Goal: Information Seeking & Learning: Learn about a topic

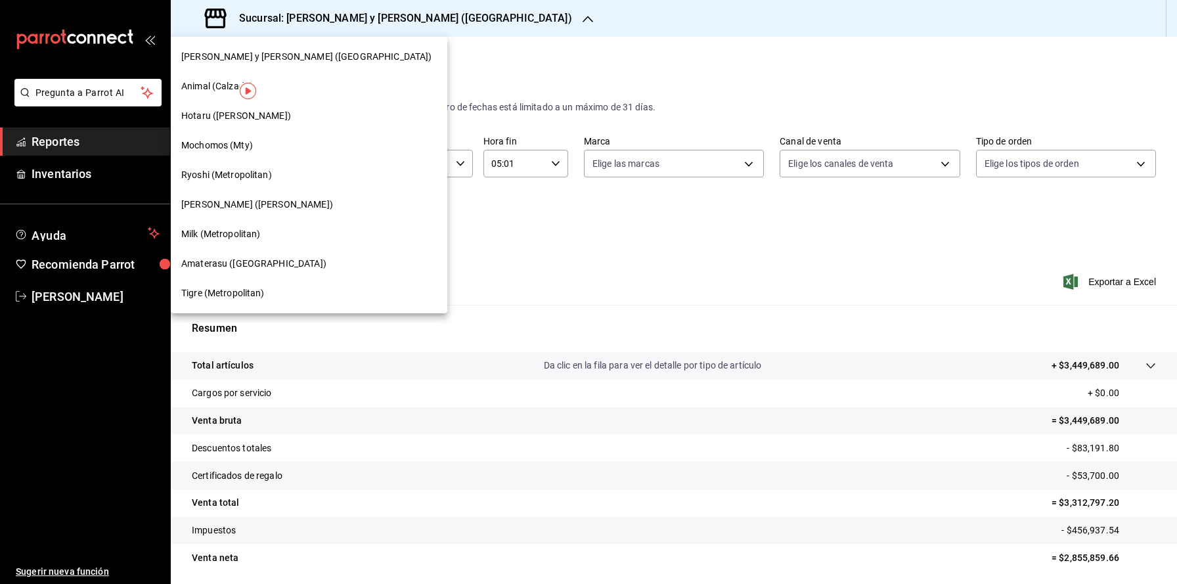
click at [290, 110] on div "Hotaru ([PERSON_NAME])" at bounding box center [309, 116] width 256 height 14
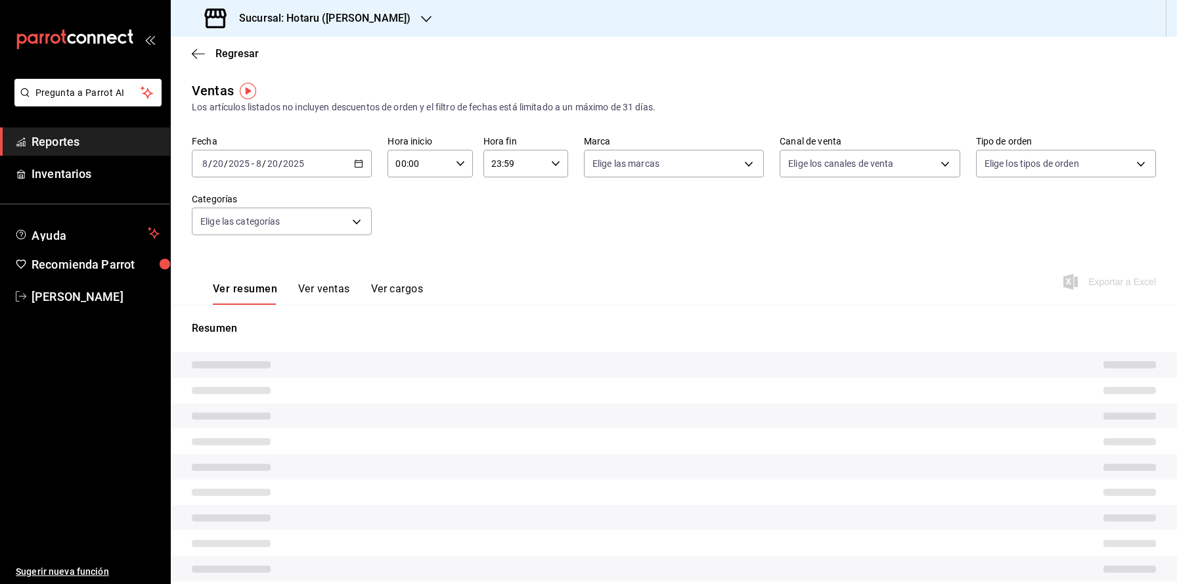
type input "05:00"
type input "05:01"
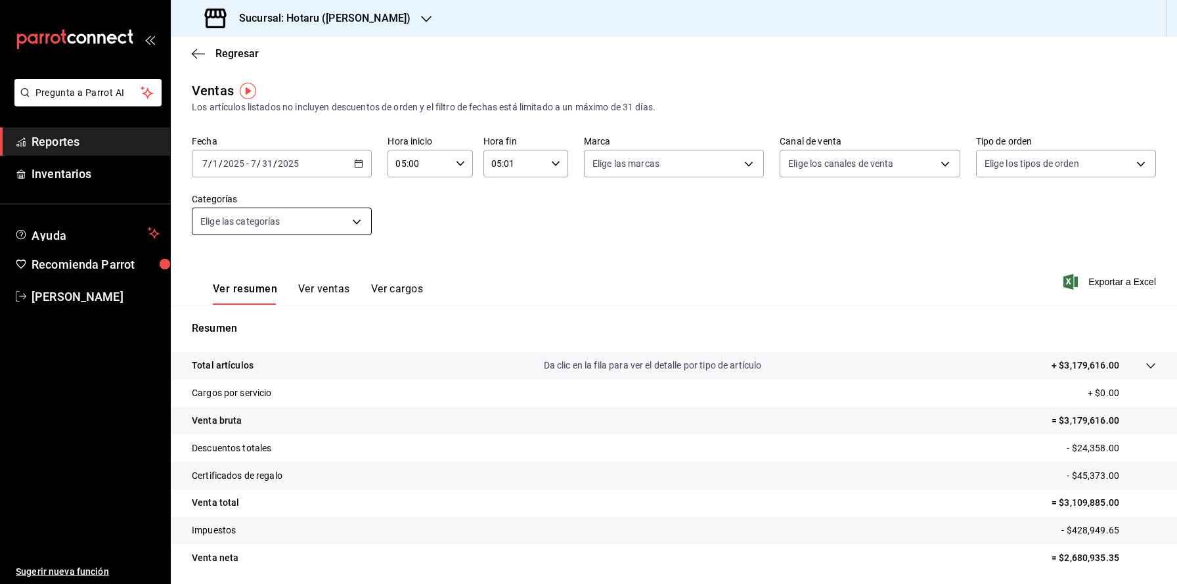
click at [361, 215] on body "Pregunta a Parrot AI Reportes Inventarios Ayuda Recomienda Parrot [PERSON_NAME]…" at bounding box center [588, 315] width 1177 height 631
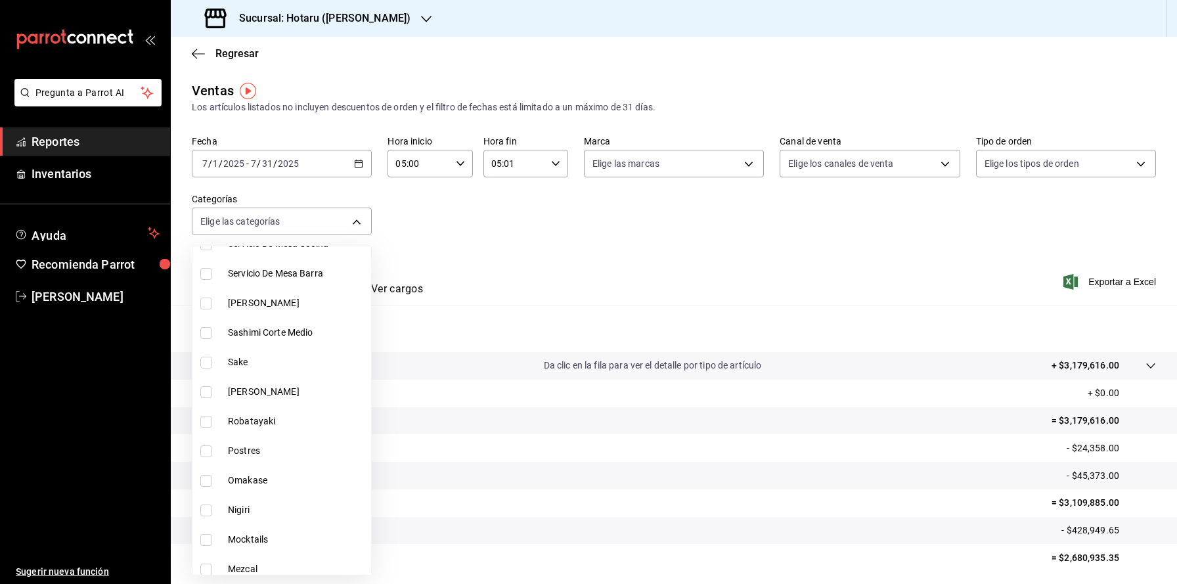
scroll to position [604, 0]
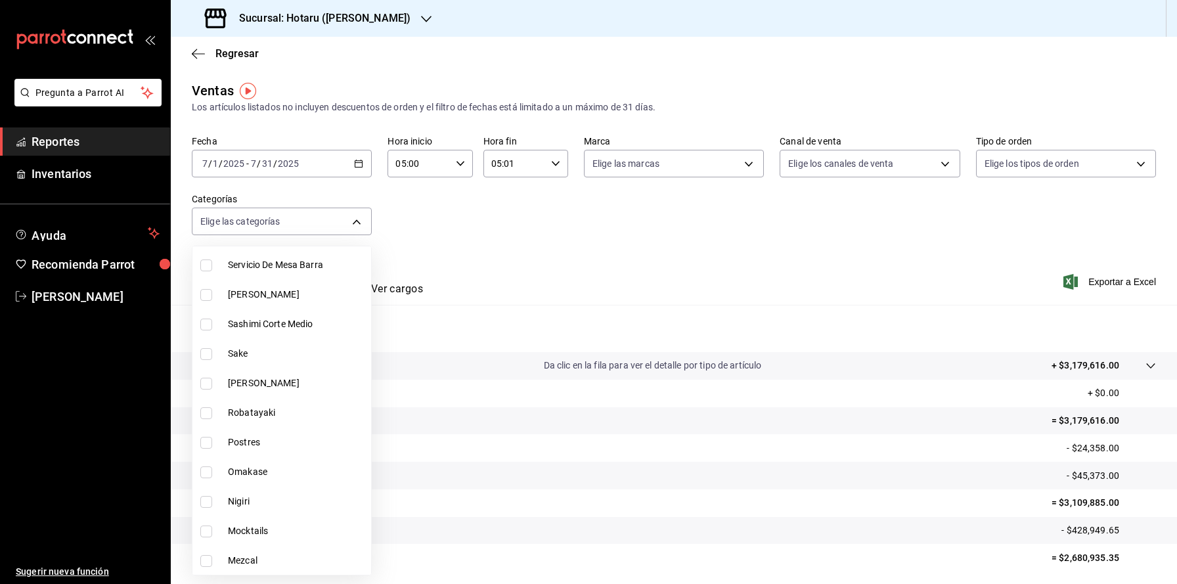
click at [287, 360] on span "Sake" at bounding box center [297, 354] width 138 height 14
type input "8142f708-6428-4387-bd20-f87772ea64f4"
checkbox input "true"
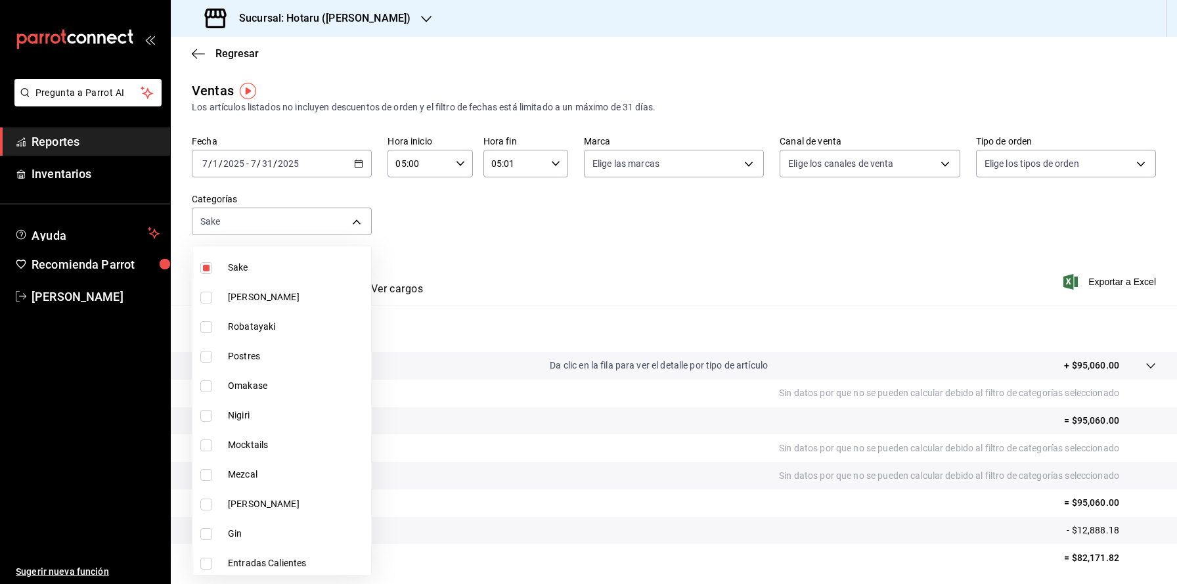
scroll to position [694, 0]
click at [366, 231] on div at bounding box center [588, 292] width 1177 height 584
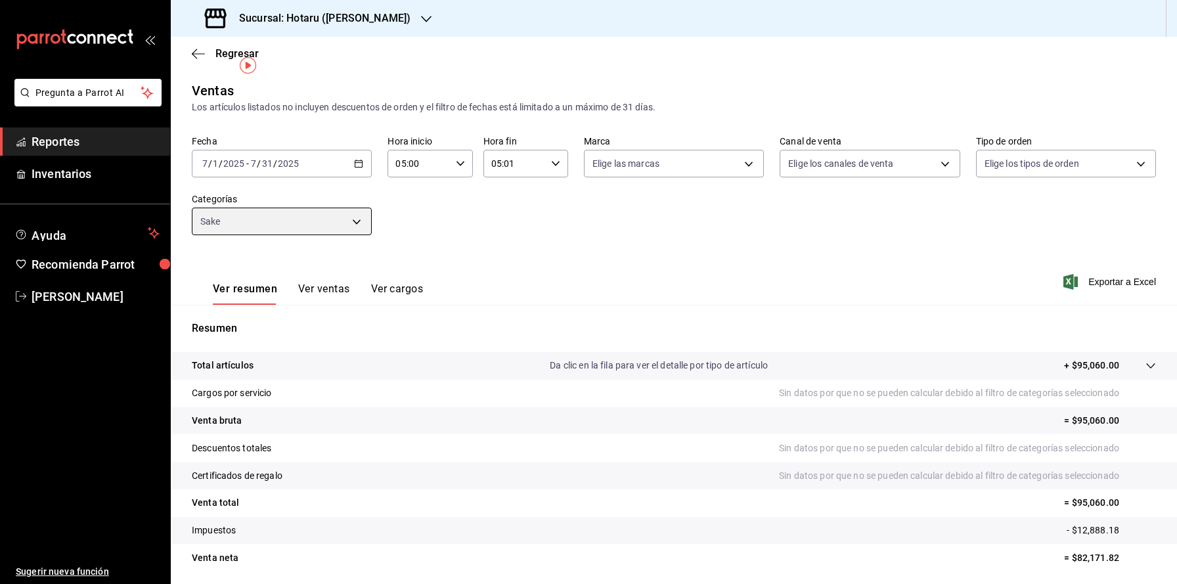
scroll to position [45, 0]
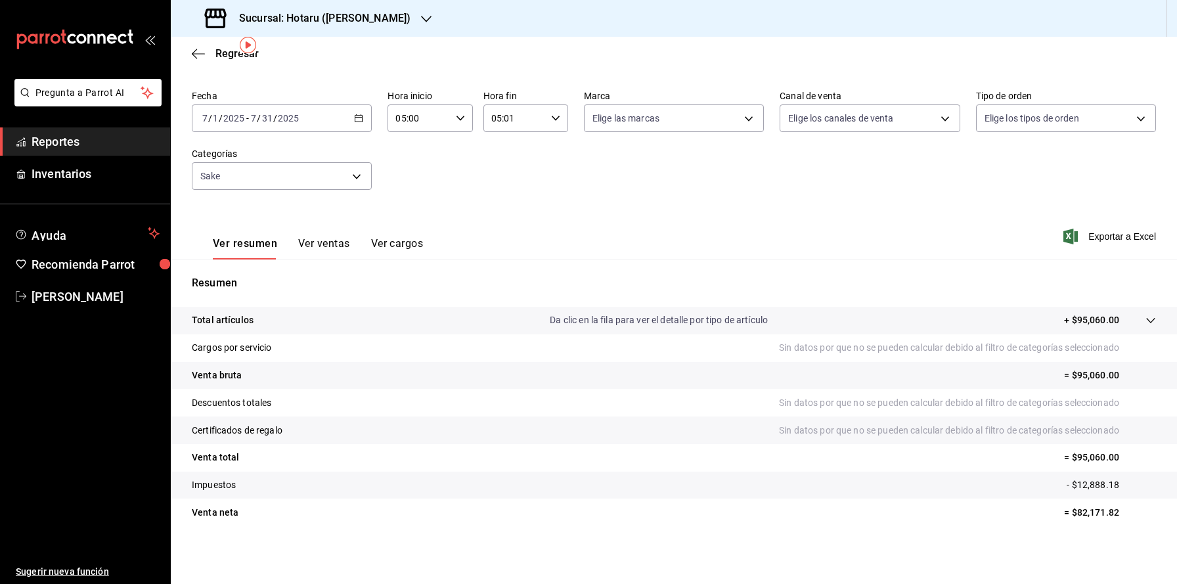
click at [333, 244] on button "Ver ventas" at bounding box center [324, 248] width 52 height 22
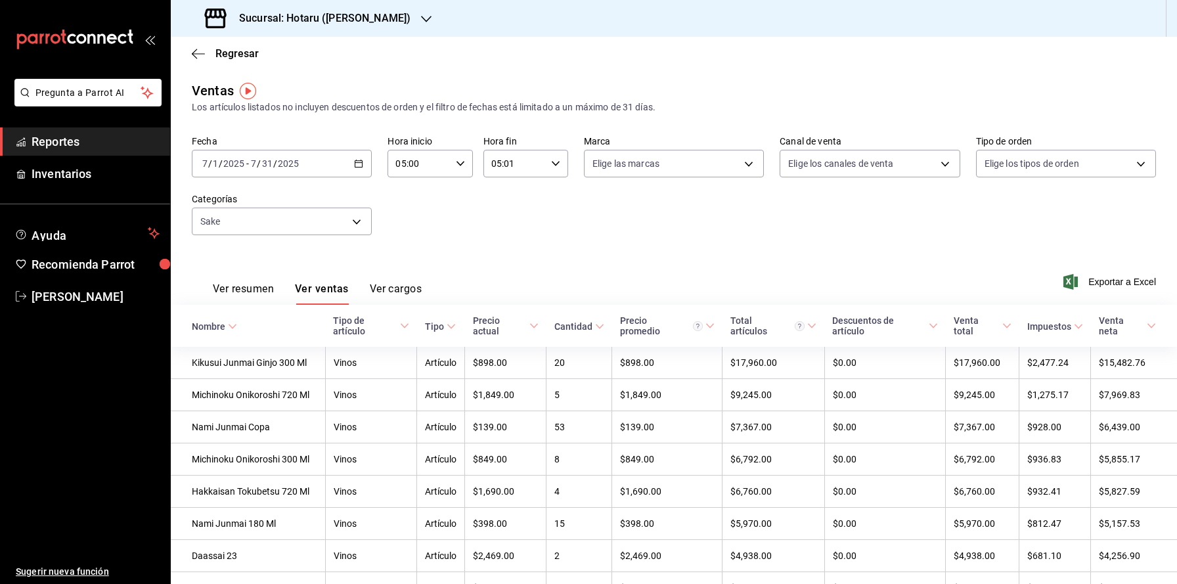
click at [332, 20] on h3 "Sucursal: Hotaru ([PERSON_NAME])" at bounding box center [320, 19] width 182 height 16
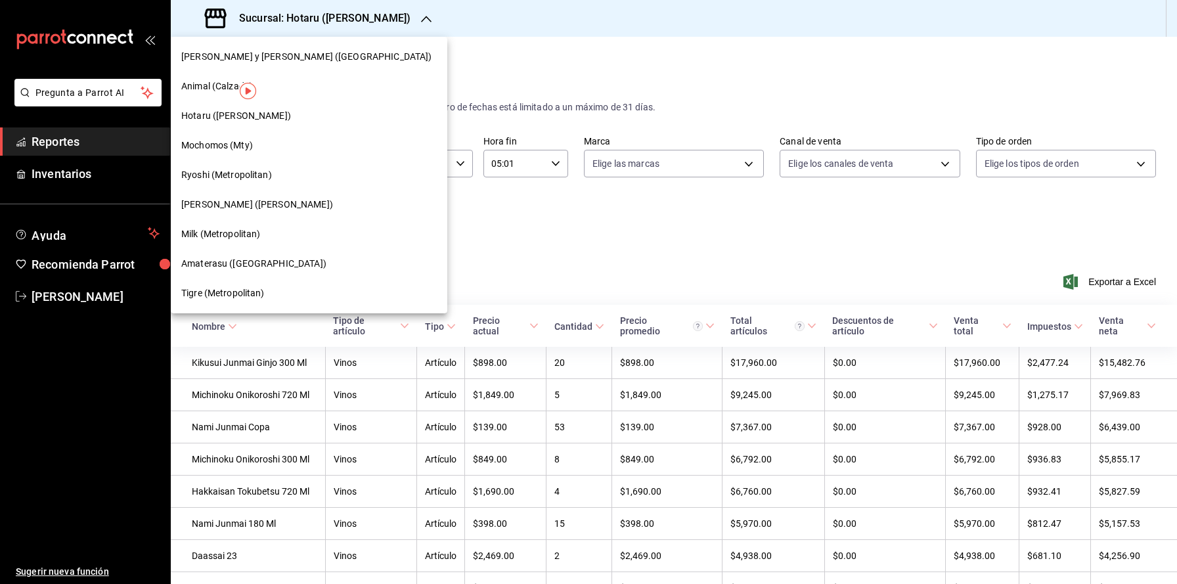
click at [269, 173] on span "Ryoshi (Metropolitan)" at bounding box center [226, 175] width 91 height 14
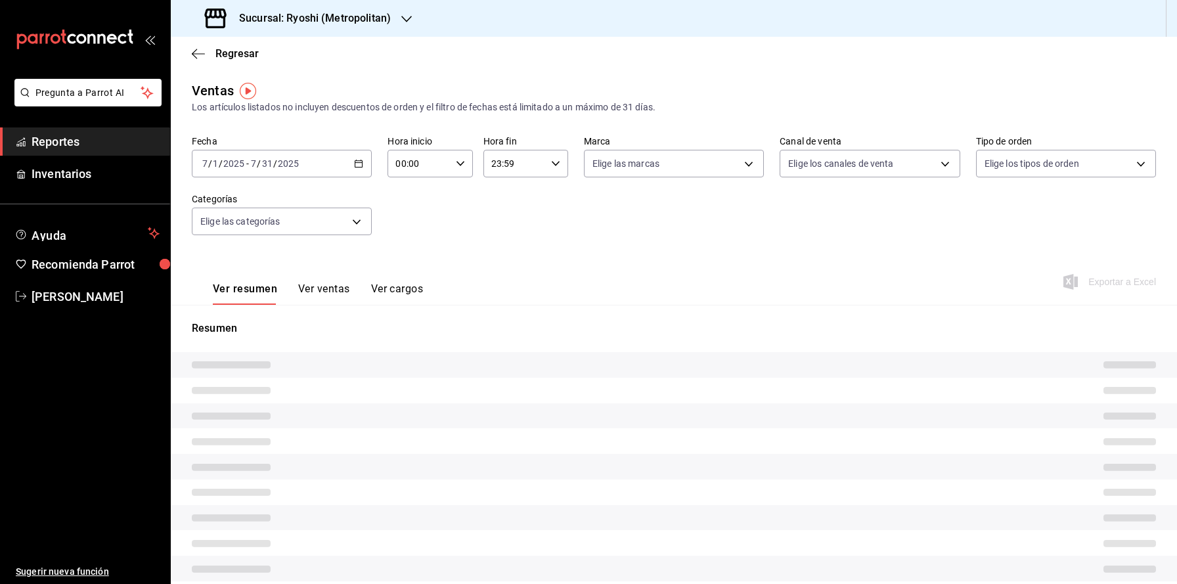
type input "05:00"
type input "05:01"
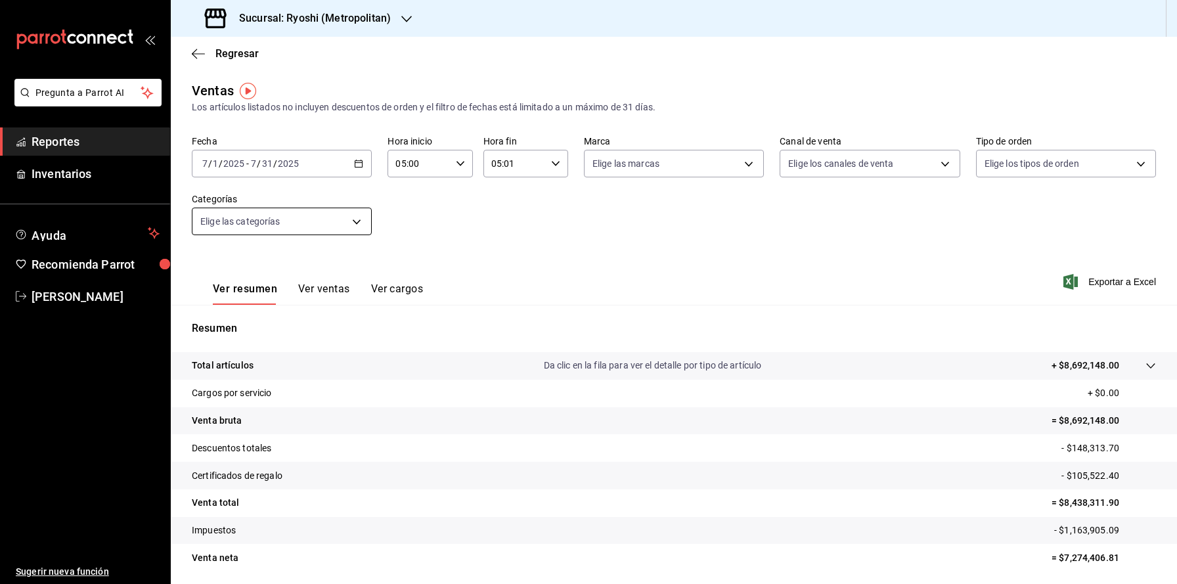
click at [355, 235] on body "Pregunta a Parrot AI Reportes Inventarios Ayuda Recomienda Parrot [PERSON_NAME]…" at bounding box center [588, 315] width 1177 height 631
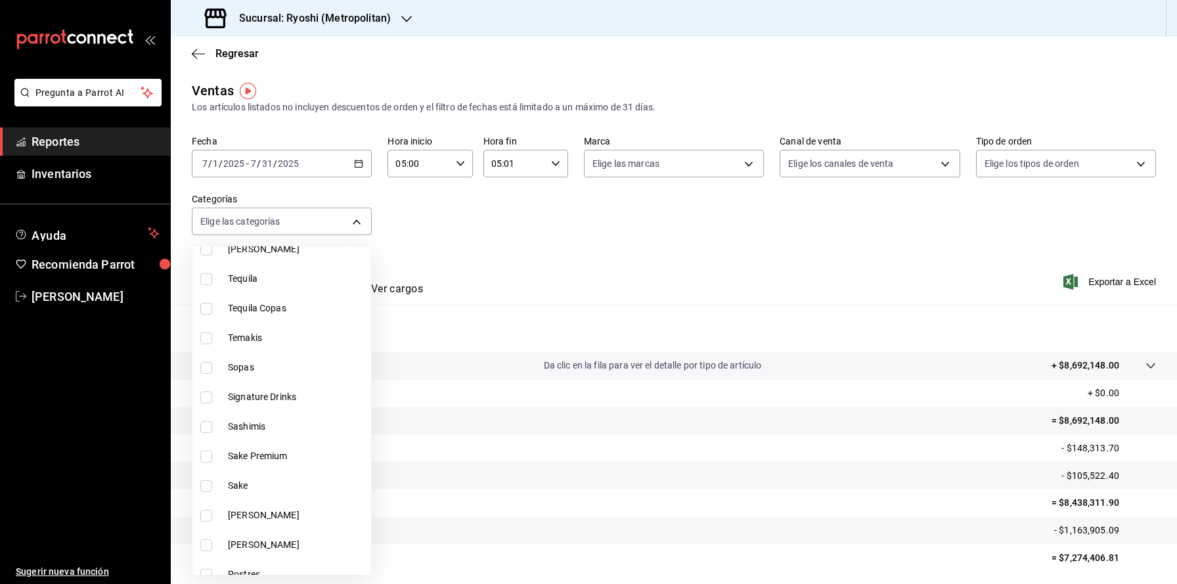
scroll to position [727, 0]
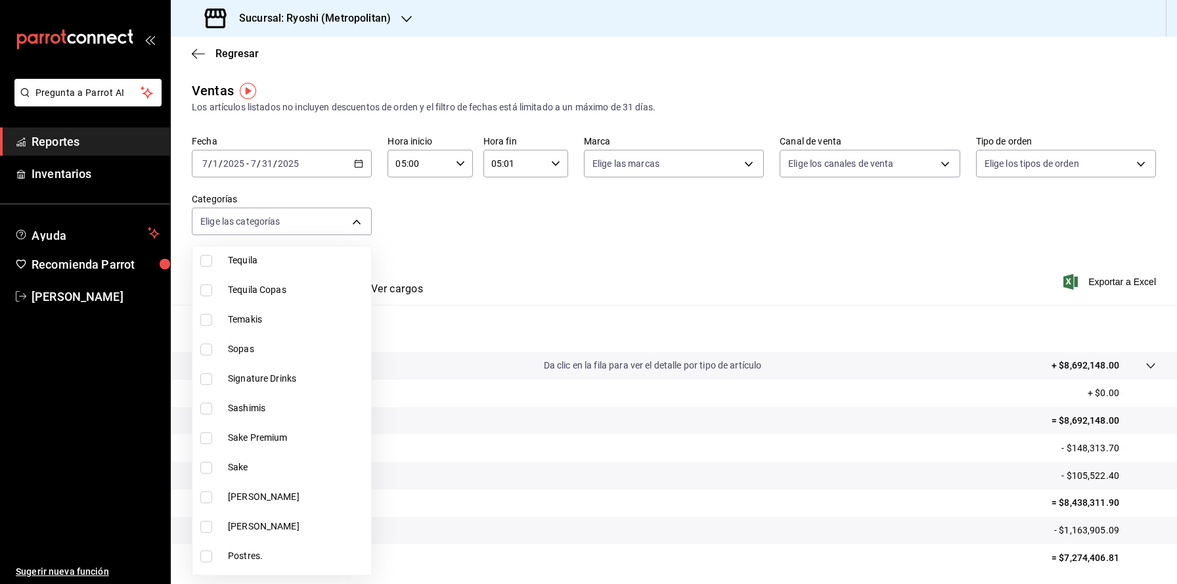
drag, startPoint x: 234, startPoint y: 442, endPoint x: 230, endPoint y: 466, distance: 25.3
click at [234, 442] on span "Sake Premium" at bounding box center [297, 438] width 138 height 14
type input "583c17b4-ee6a-4a6c-94c6-391058bf4cba"
checkbox input "true"
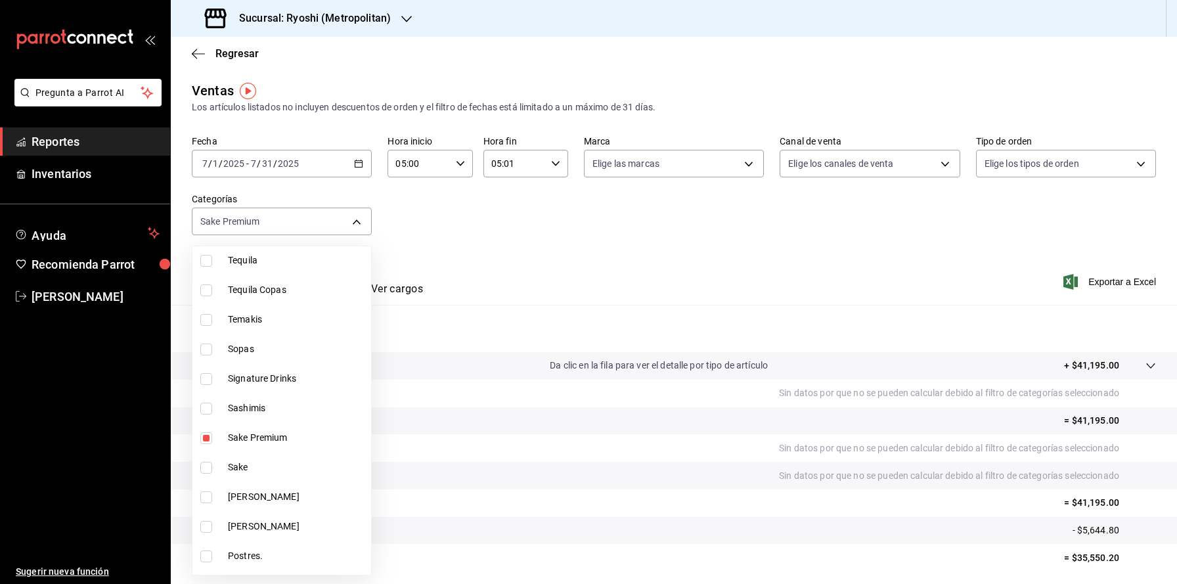
click at [233, 468] on span "Sake" at bounding box center [297, 468] width 138 height 14
type input "583c17b4-ee6a-4a6c-94c6-391058bf4cba,52f83dfd-32fe-42e4-99d4-011f8100d2f6"
checkbox input "true"
click at [363, 226] on div at bounding box center [588, 292] width 1177 height 584
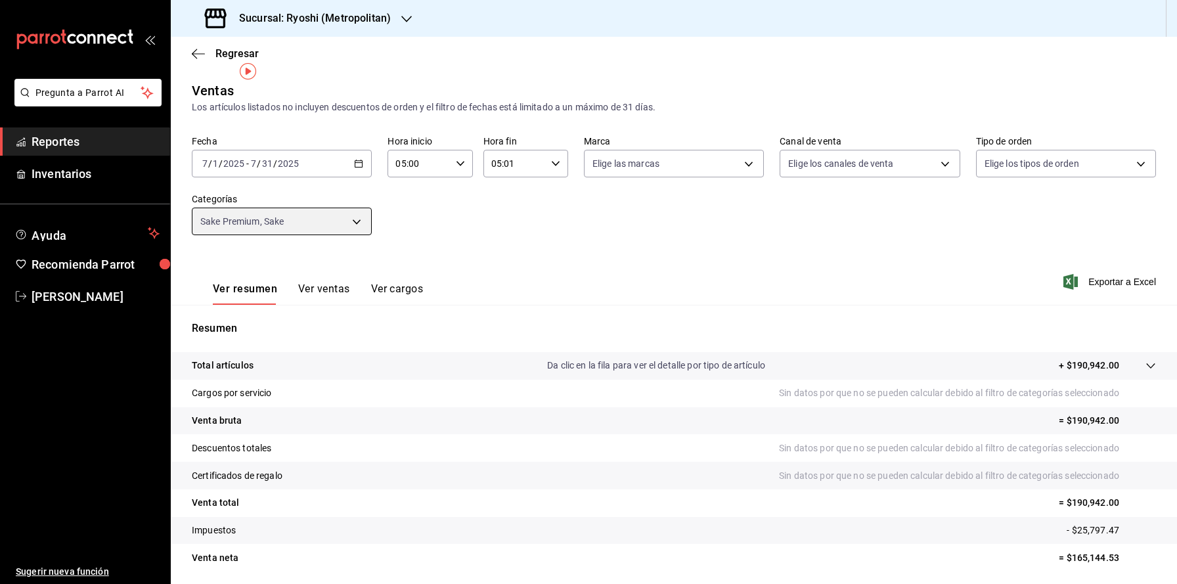
scroll to position [45, 0]
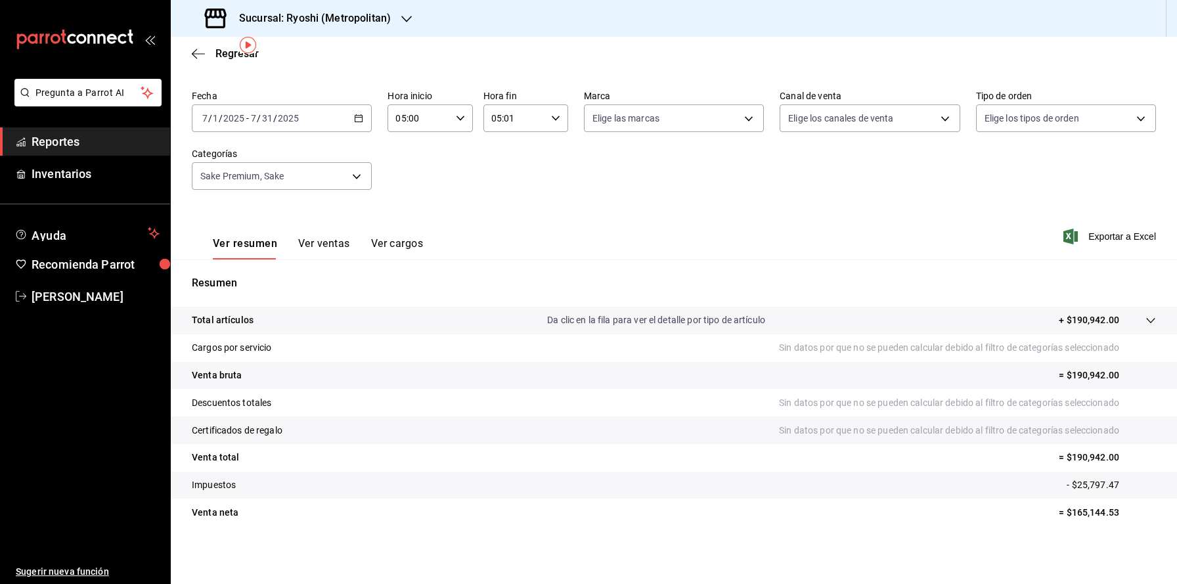
click at [329, 242] on button "Ver ventas" at bounding box center [324, 248] width 52 height 22
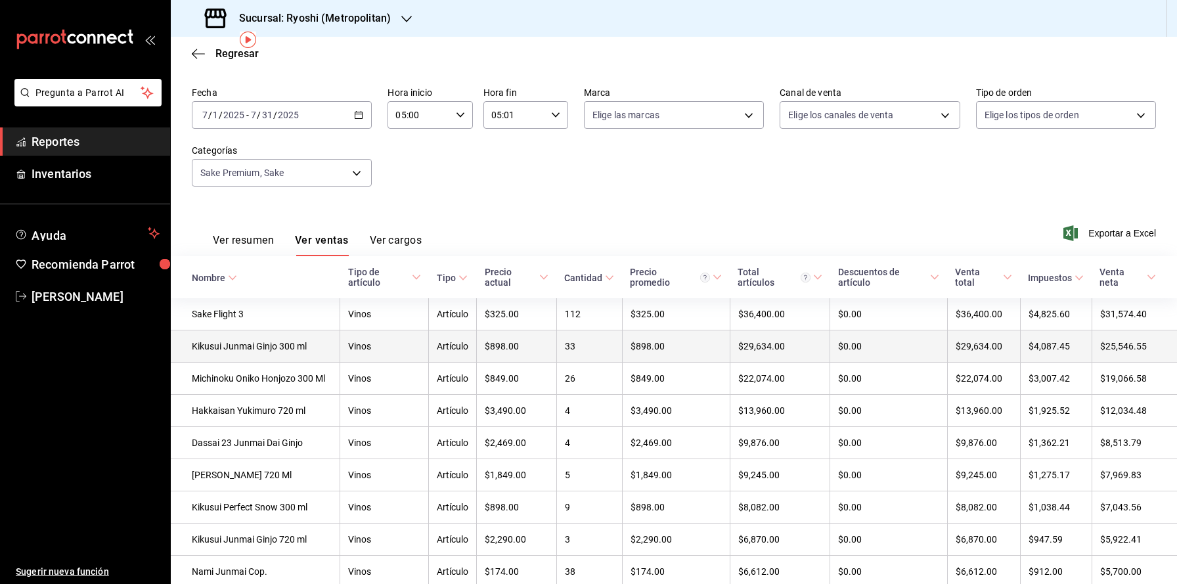
scroll to position [51, 0]
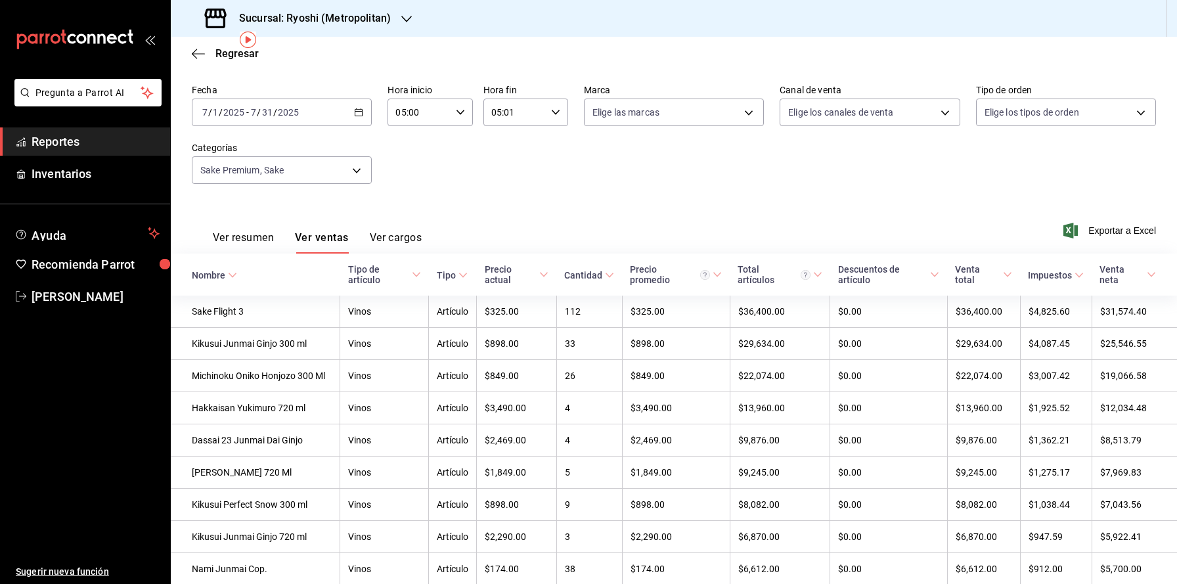
click at [402, 24] on div at bounding box center [406, 19] width 11 height 14
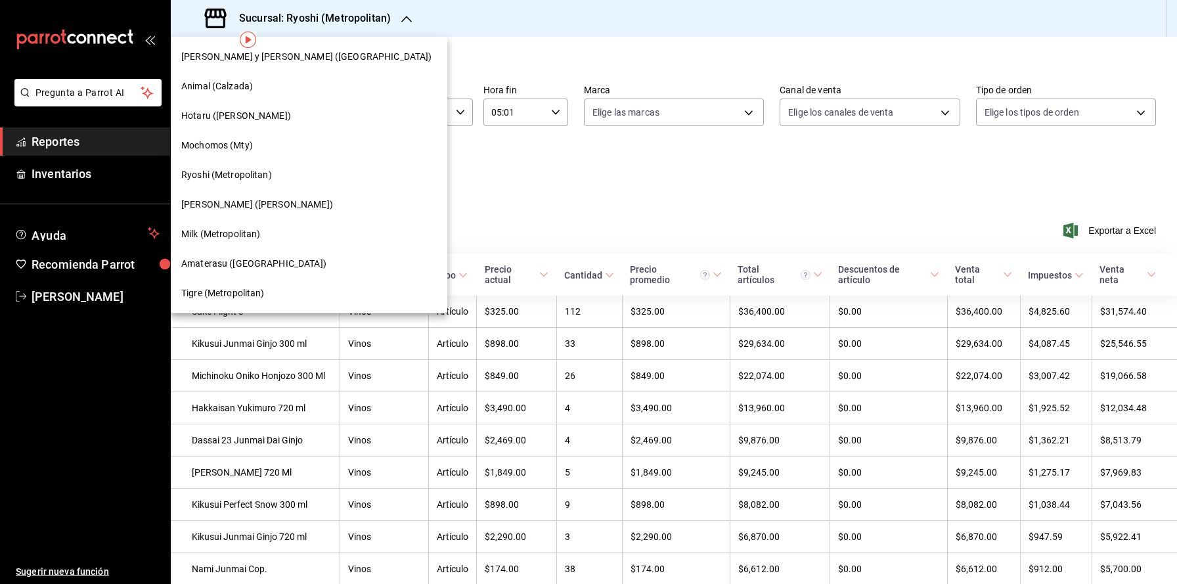
click at [286, 238] on div "Milk (Metropolitan)" at bounding box center [309, 234] width 256 height 14
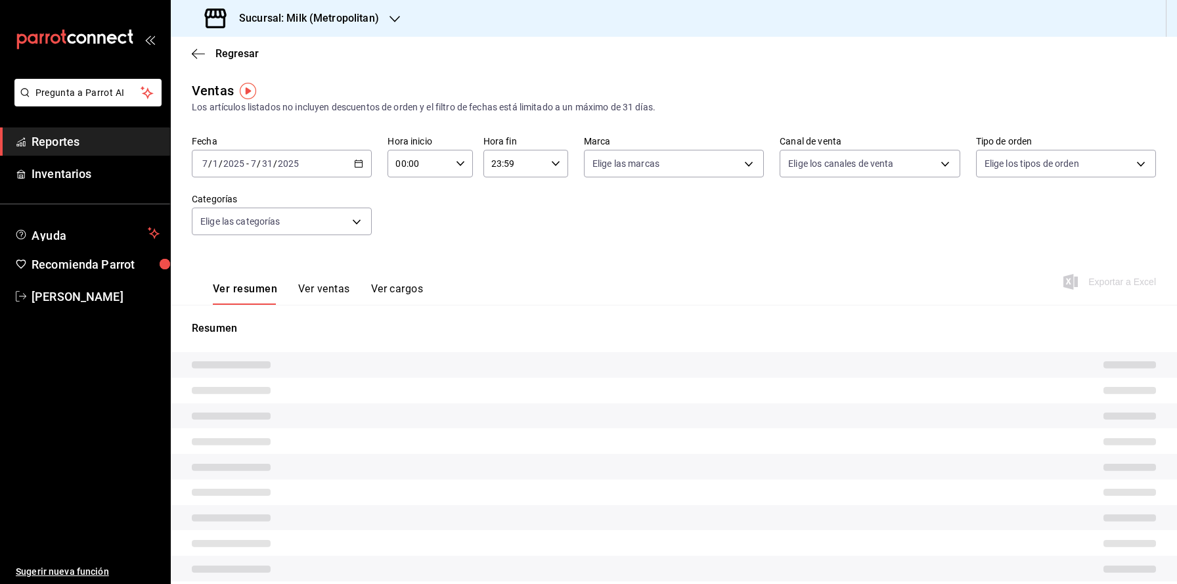
type input "05:00"
type input "05:01"
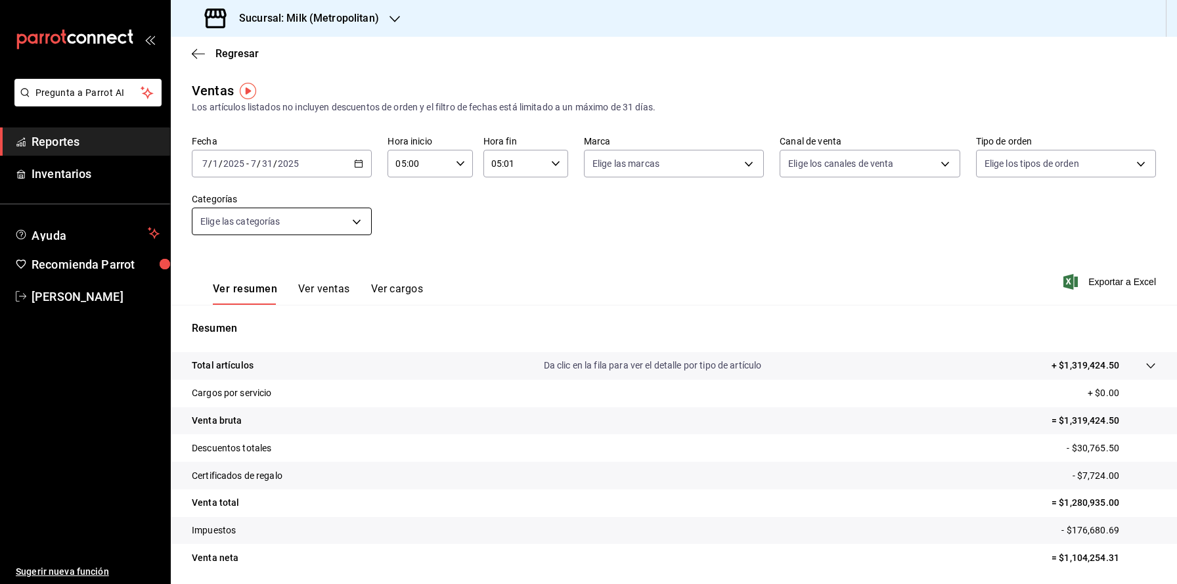
click at [352, 228] on body "Pregunta a Parrot AI Reportes Inventarios Ayuda Recomienda Parrot [PERSON_NAME]…" at bounding box center [588, 315] width 1177 height 631
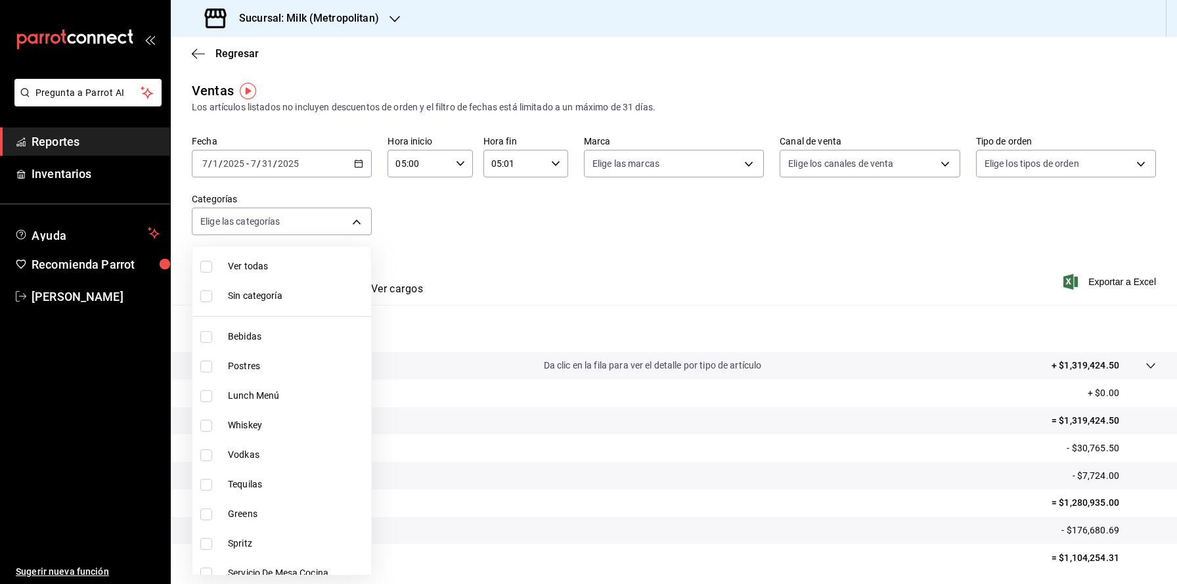
click at [281, 336] on span "Bebidas" at bounding box center [297, 337] width 138 height 14
type input "fbf31d31-2f2b-4237-995d-38390db3ab3c"
checkbox input "true"
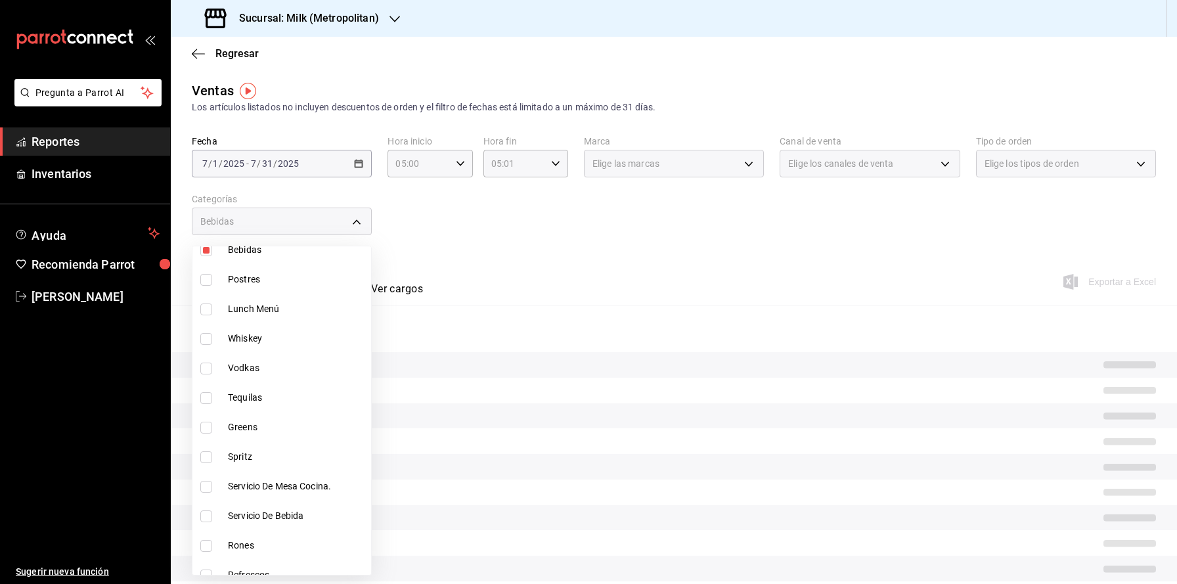
scroll to position [93, 0]
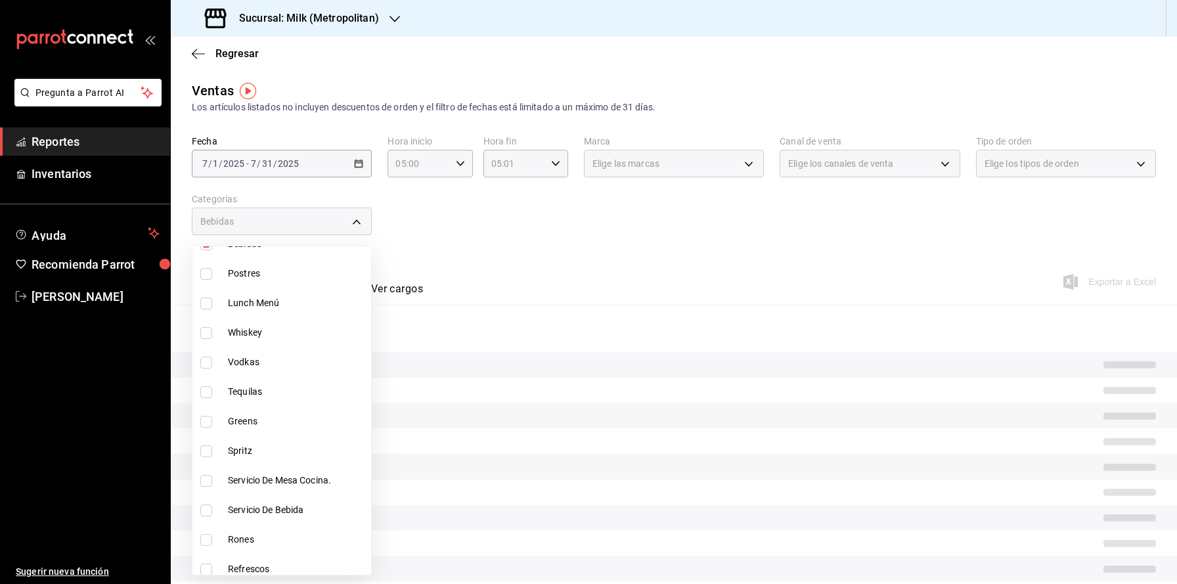
click at [359, 229] on div at bounding box center [588, 292] width 1177 height 584
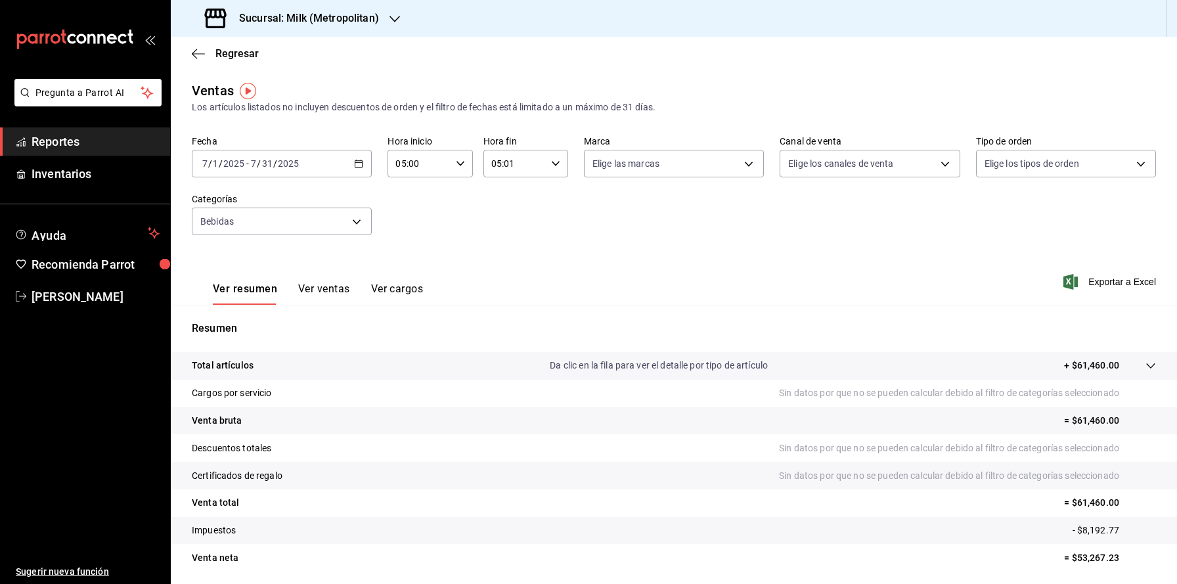
click at [330, 295] on button "Ver ventas" at bounding box center [324, 294] width 52 height 22
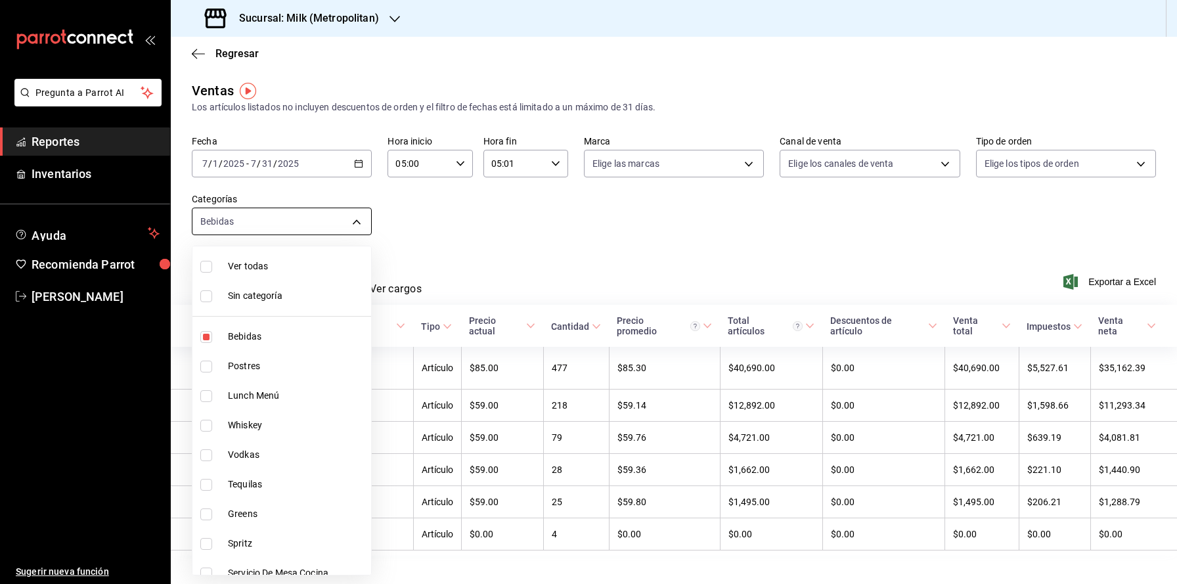
click at [350, 229] on body "Pregunta a Parrot AI Reportes Inventarios Ayuda Recomienda Parrot [PERSON_NAME]…" at bounding box center [588, 315] width 1177 height 631
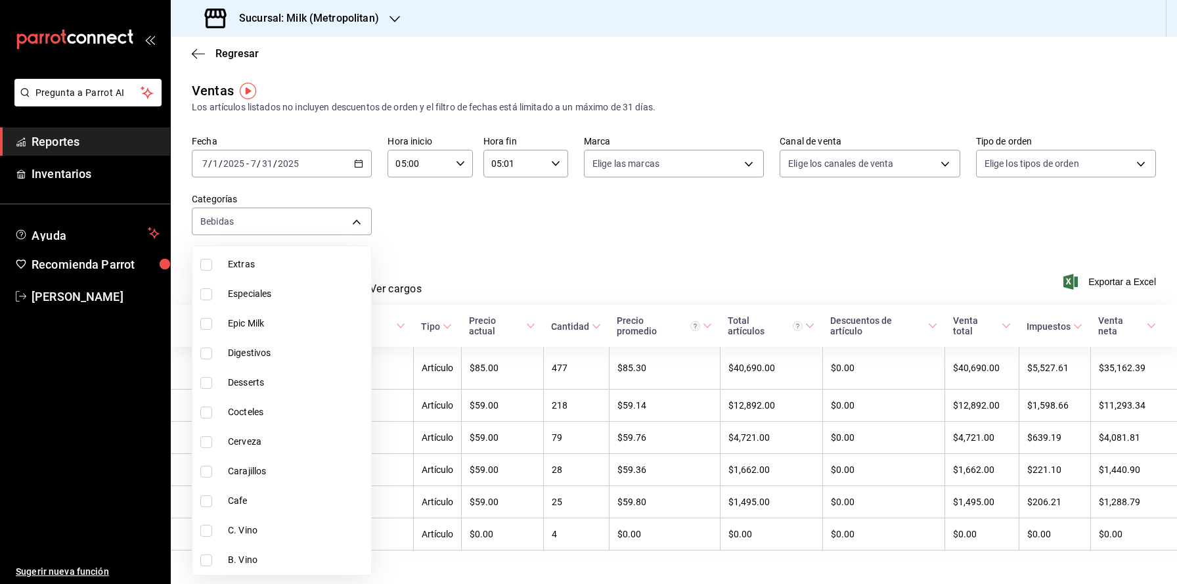
click at [255, 528] on span "C. Vino" at bounding box center [297, 531] width 138 height 14
type input "fbf31d31-2f2b-4237-995d-38390db3ab3c,3cb3aba2-9161-456c-bf63-bd1da78b2c90"
checkbox input "true"
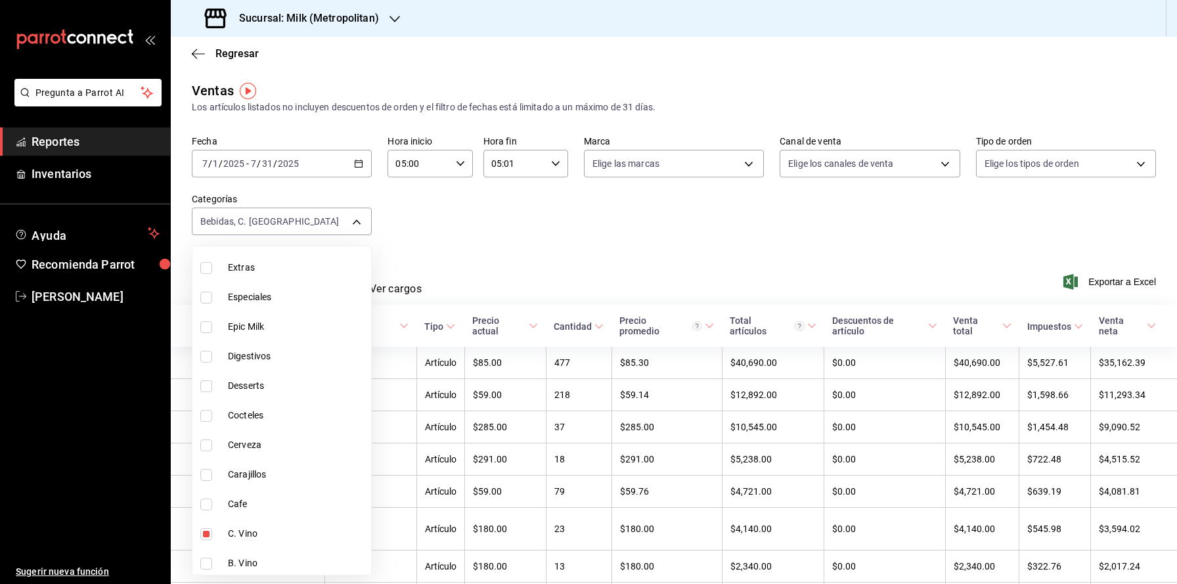
scroll to position [634, 0]
click at [332, 228] on div at bounding box center [588, 292] width 1177 height 584
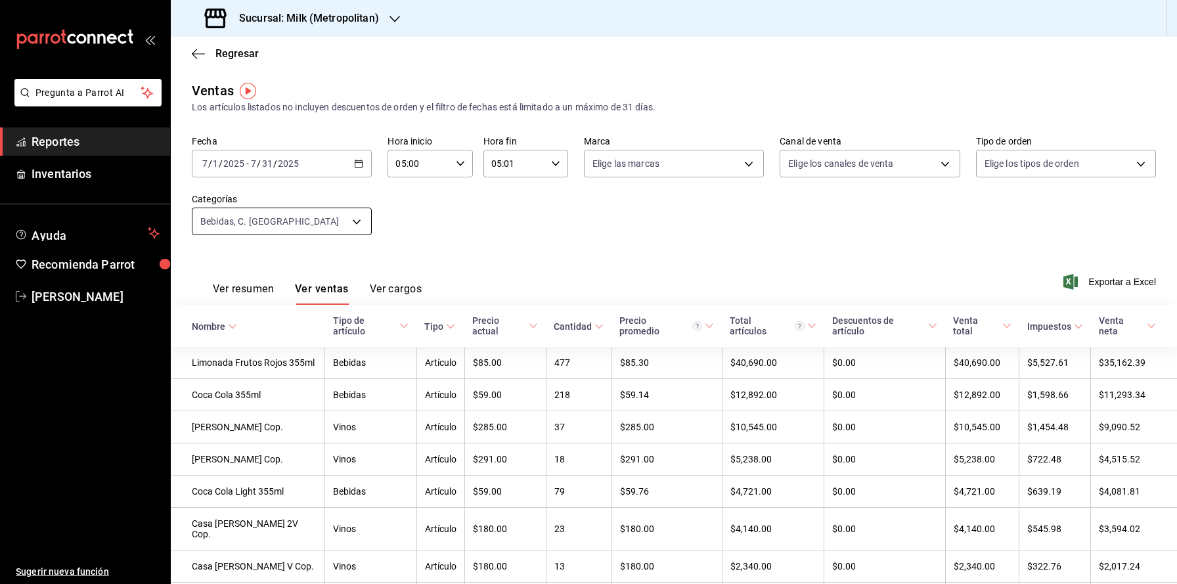
click at [353, 217] on body "Pregunta a Parrot AI Reportes Inventarios Ayuda Recomienda Parrot [PERSON_NAME]…" at bounding box center [588, 315] width 1177 height 631
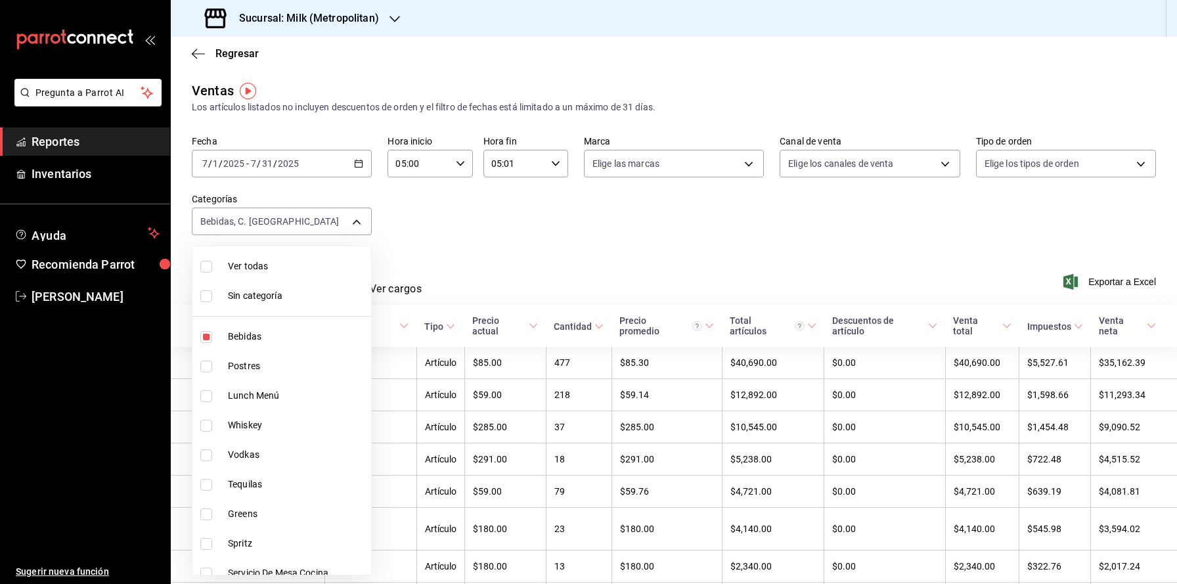
click at [271, 322] on li "Bebidas" at bounding box center [282, 337] width 179 height 30
type input "3cb3aba2-9161-456c-bf63-bd1da78b2c90"
checkbox input "false"
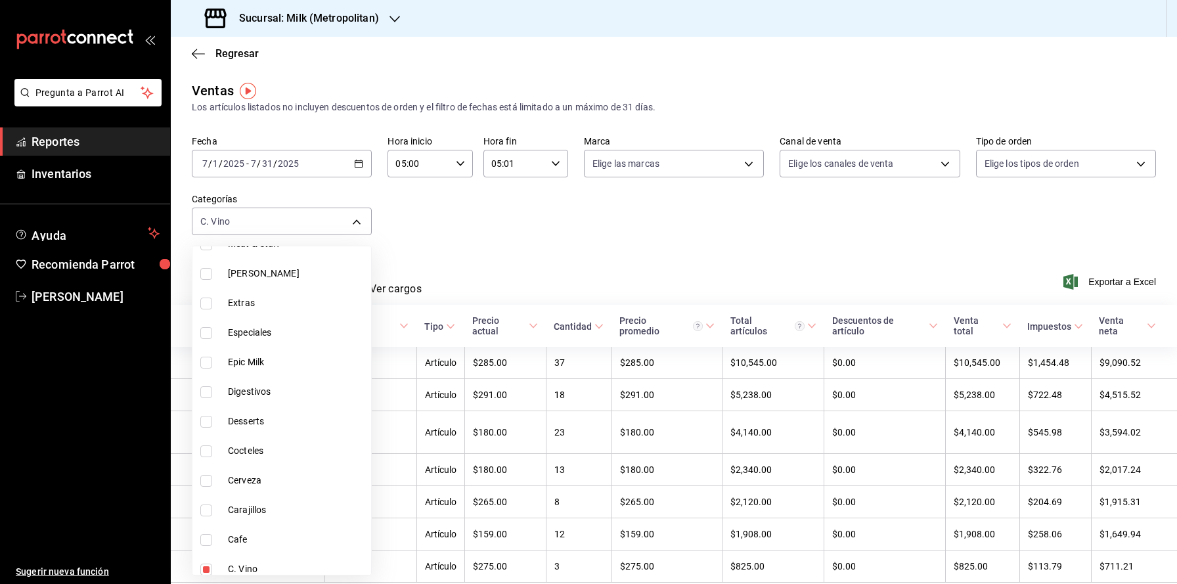
scroll to position [634, 0]
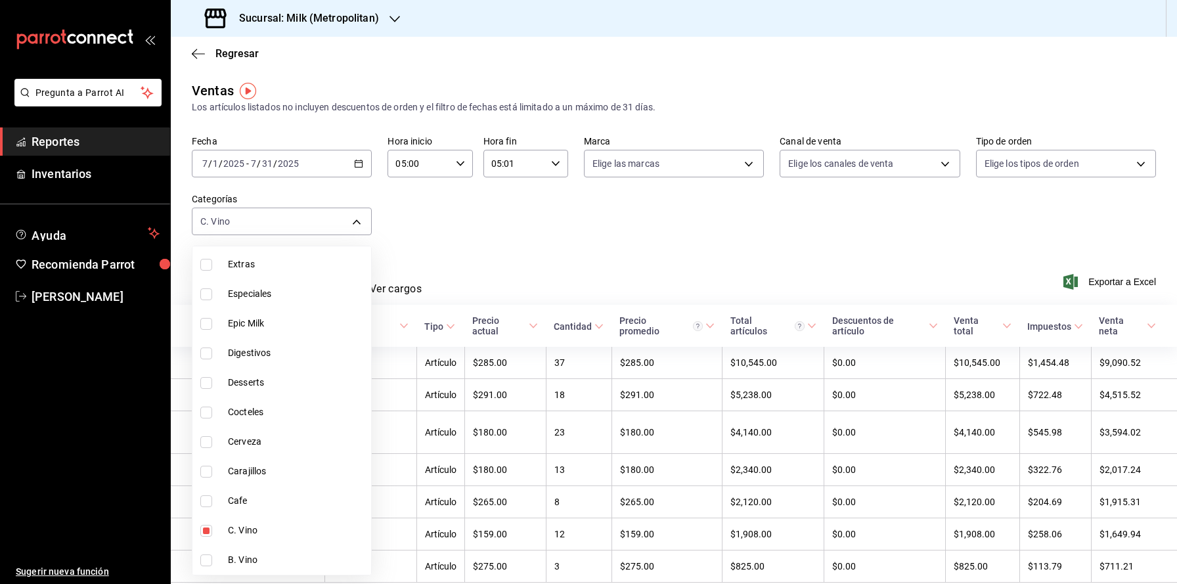
click at [260, 439] on span "Cerveza" at bounding box center [297, 442] width 138 height 14
type input "3cb3aba2-9161-456c-bf63-bd1da78b2c90,195d4da4-0977-411f-97c2-01f752f7db3d"
checkbox input "true"
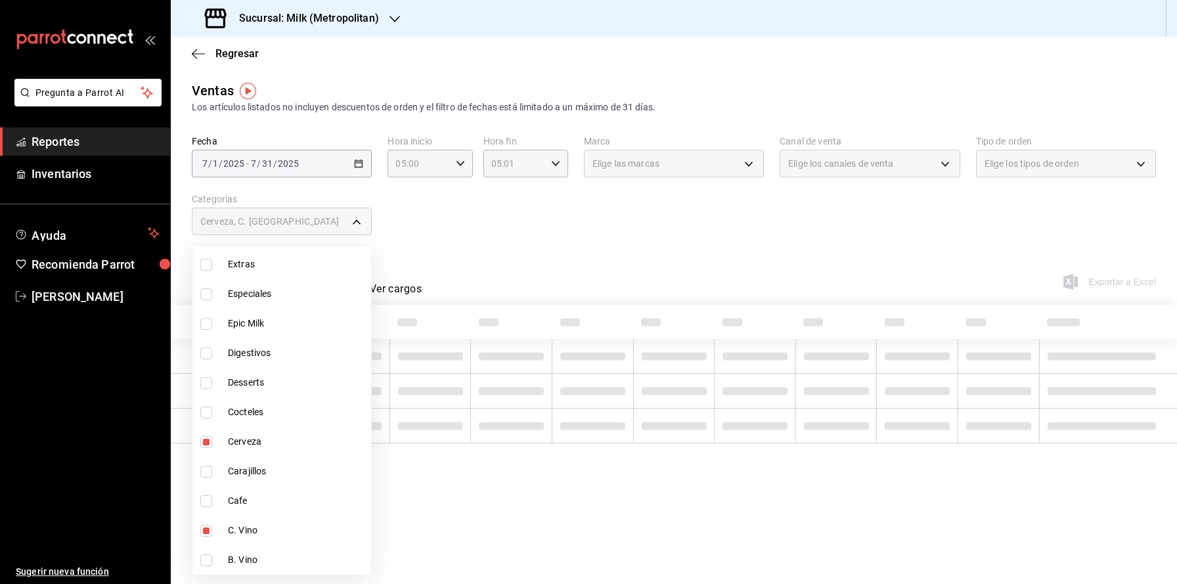
click at [513, 258] on div at bounding box center [588, 292] width 1177 height 584
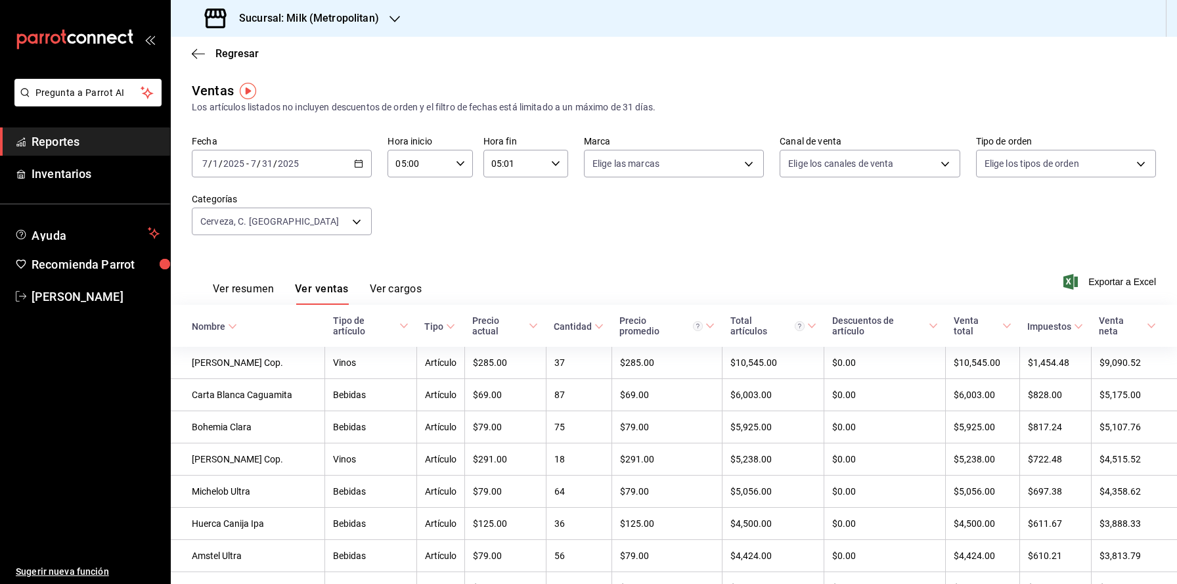
click at [374, 20] on h3 "Sucursal: Milk (Metropolitan)" at bounding box center [304, 19] width 150 height 16
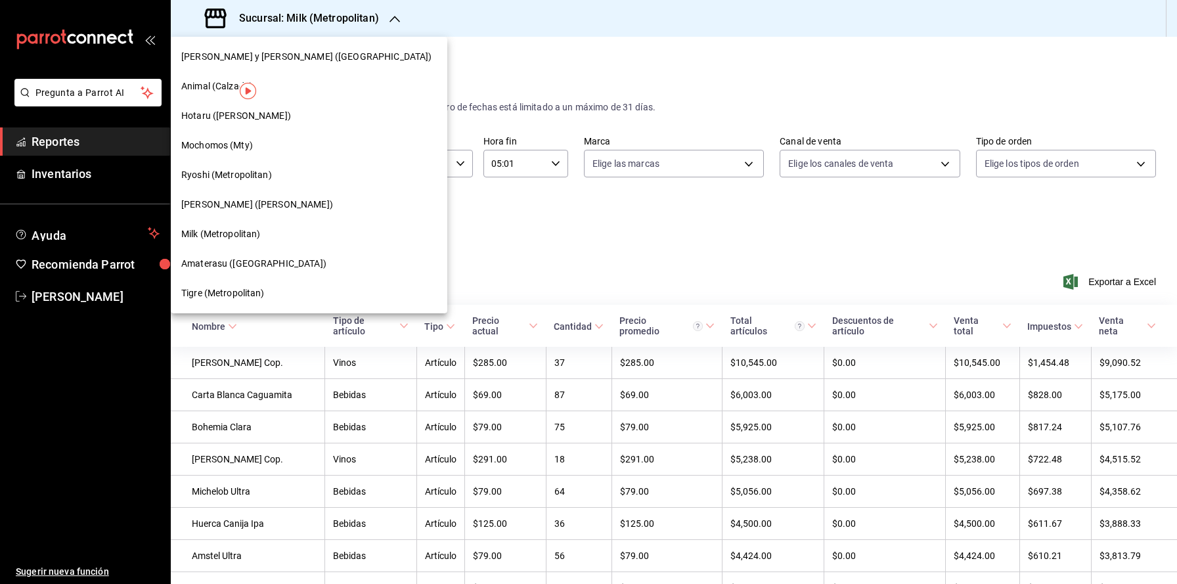
click at [265, 152] on div "Mochomos (Mty)" at bounding box center [309, 146] width 256 height 14
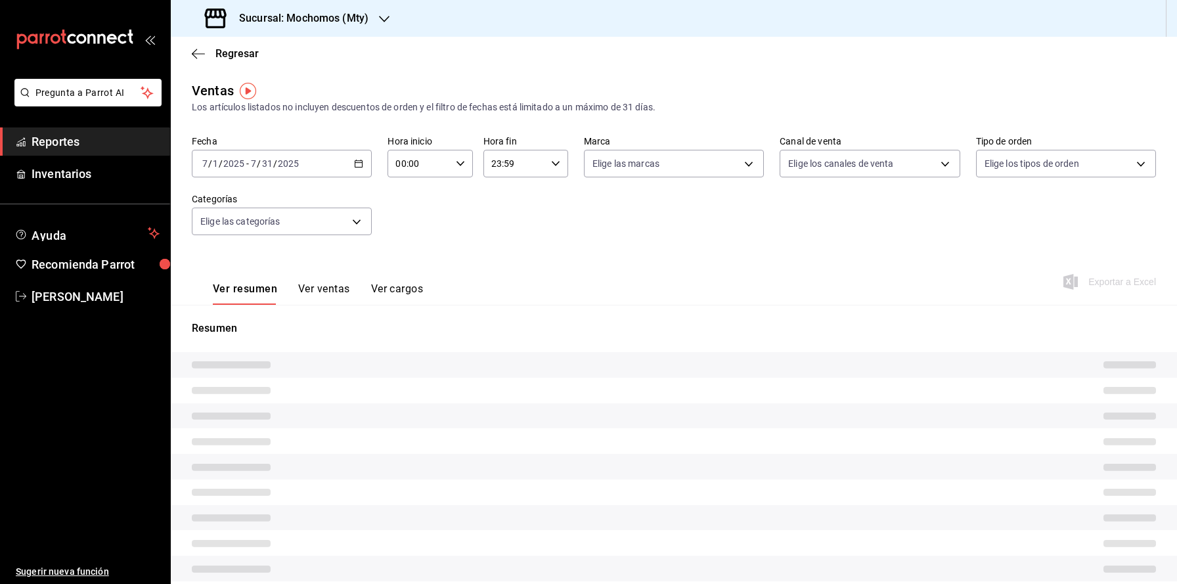
type input "05:00"
type input "05:01"
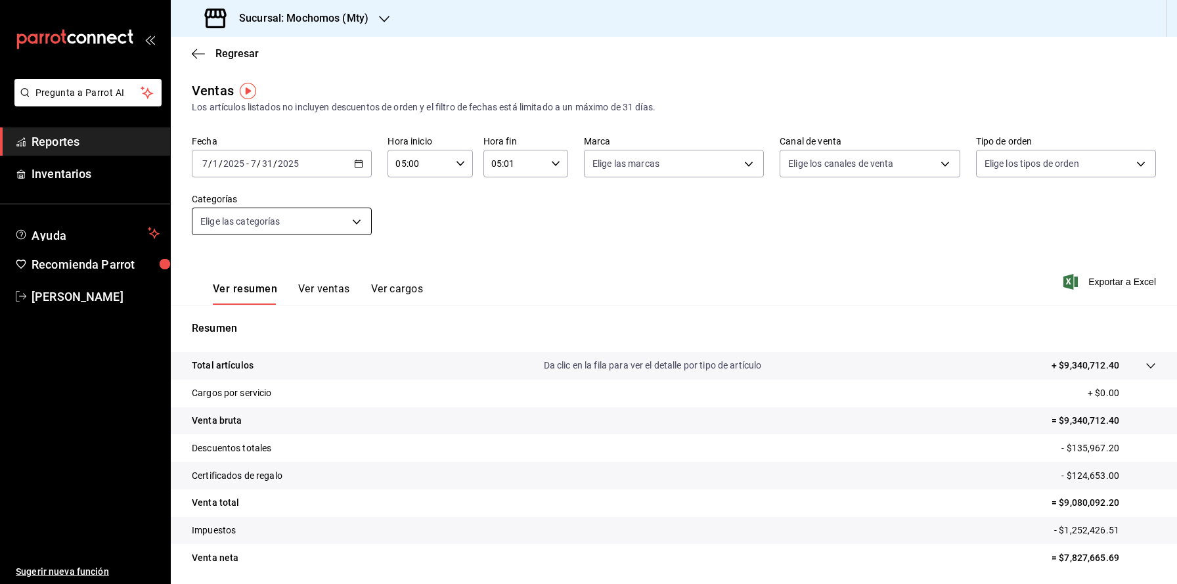
click at [350, 221] on body "Pregunta a Parrot AI Reportes Inventarios Ayuda Recomienda Parrot [PERSON_NAME]…" at bounding box center [588, 315] width 1177 height 631
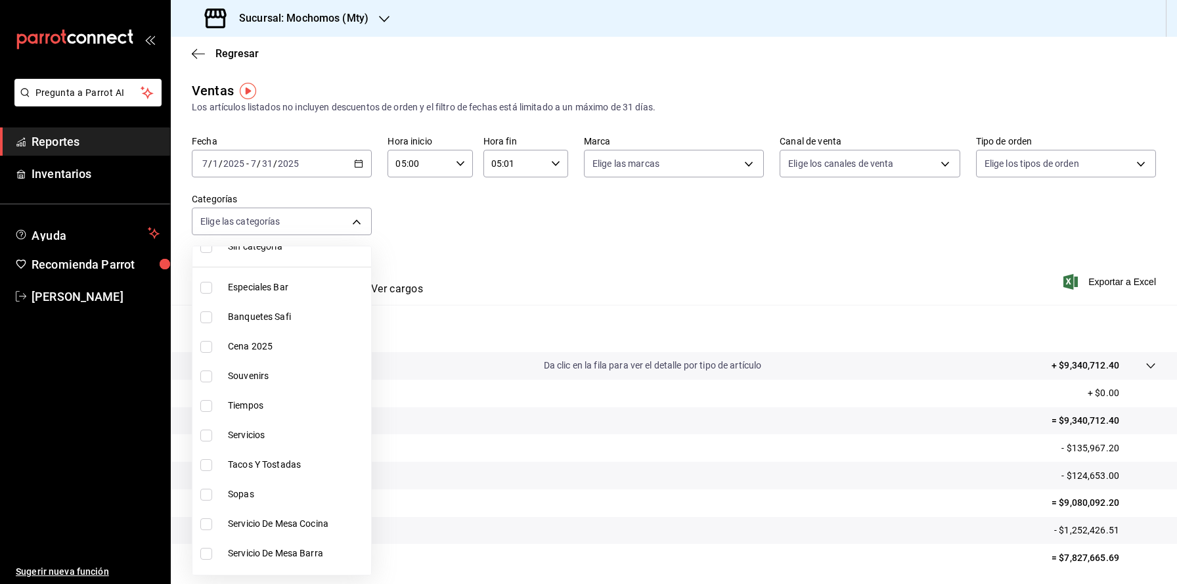
scroll to position [51, 0]
click at [317, 321] on span "Banquetes Safi" at bounding box center [297, 316] width 138 height 14
type input "ff02f0f8-cf27-4ea8-b513-1d5c0356e4fc"
checkbox input "true"
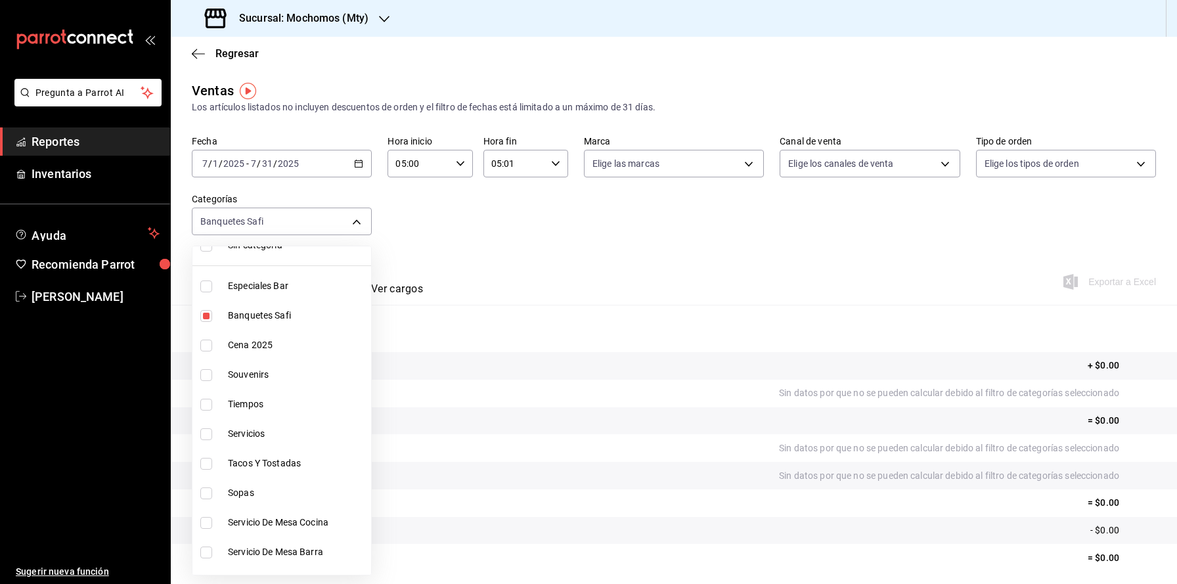
click at [317, 321] on span "Banquetes Safi" at bounding box center [297, 316] width 138 height 14
checkbox input "false"
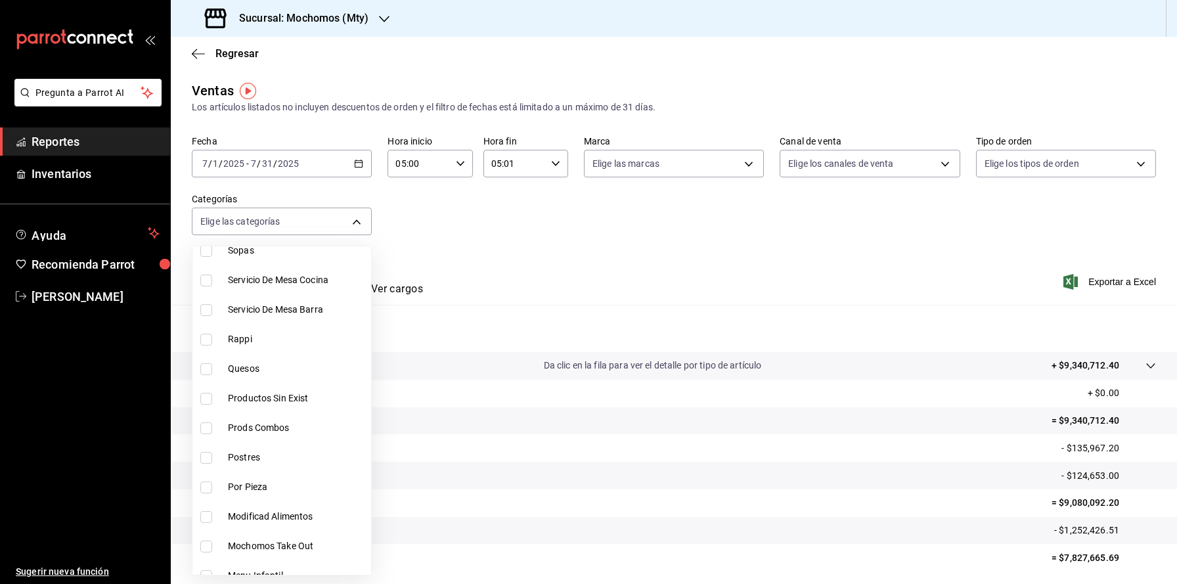
scroll to position [306, 0]
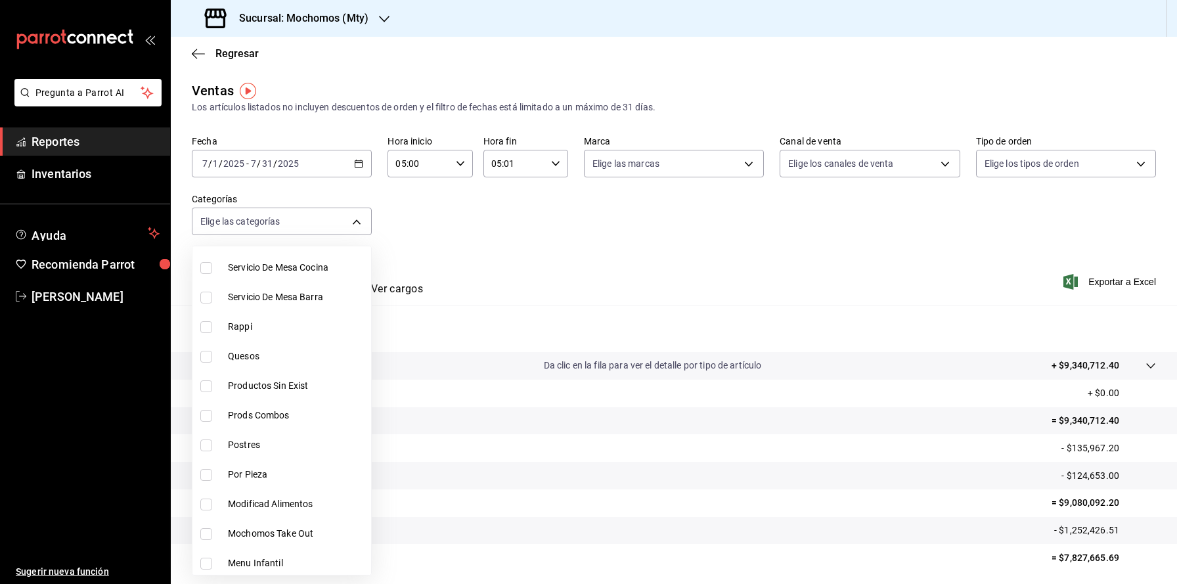
click at [294, 334] on li "Rappi" at bounding box center [282, 327] width 179 height 30
type input "de239cb0-213c-4f3a-afb5-a1b8a00c7052"
checkbox input "true"
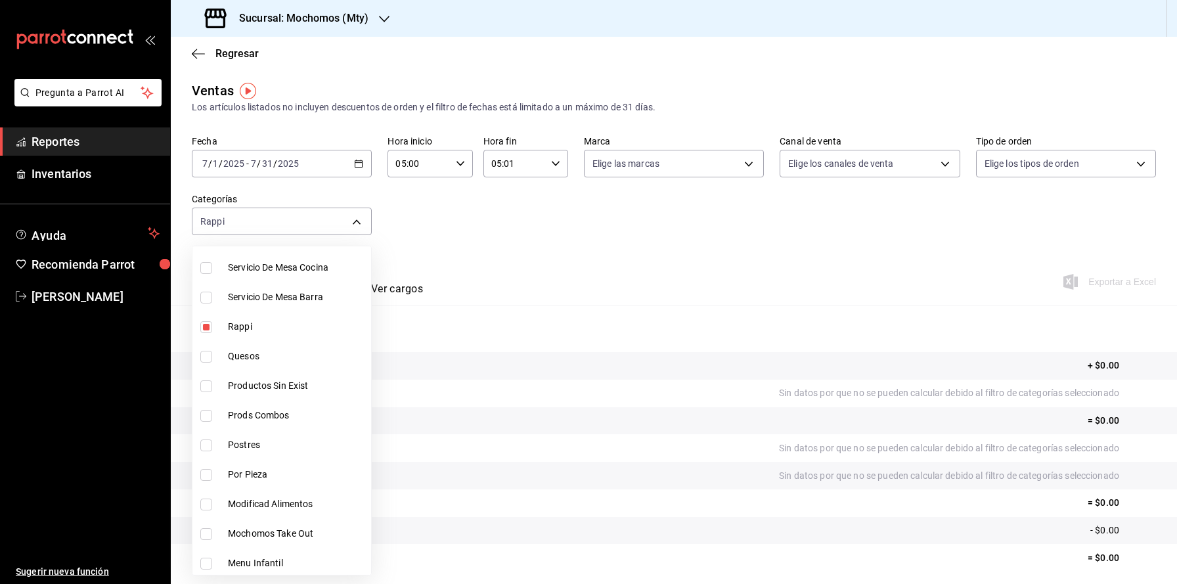
click at [306, 332] on span "Rappi" at bounding box center [297, 327] width 138 height 14
checkbox input "false"
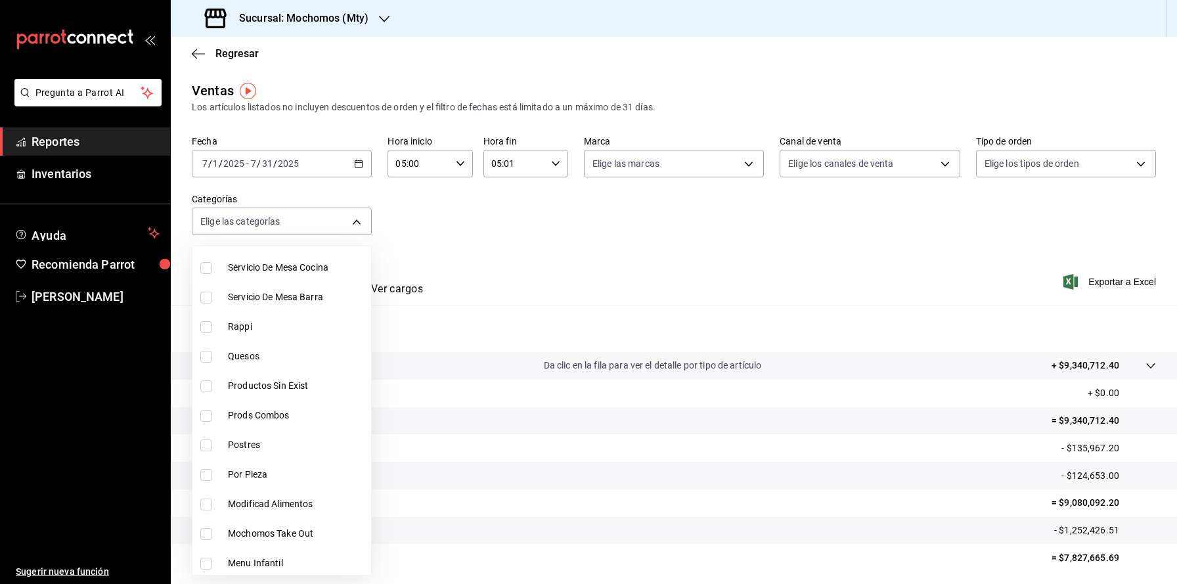
click at [306, 332] on span "Rappi" at bounding box center [297, 327] width 138 height 14
type input "de239cb0-213c-4f3a-afb5-a1b8a00c7052"
checkbox input "true"
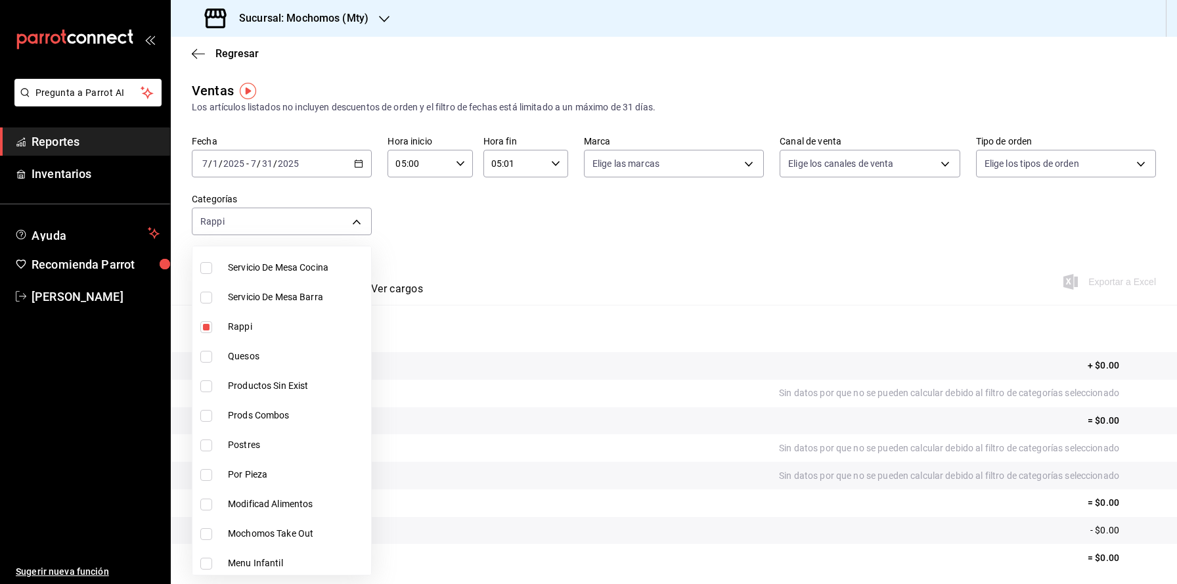
click at [306, 332] on span "Rappi" at bounding box center [297, 327] width 138 height 14
checkbox input "false"
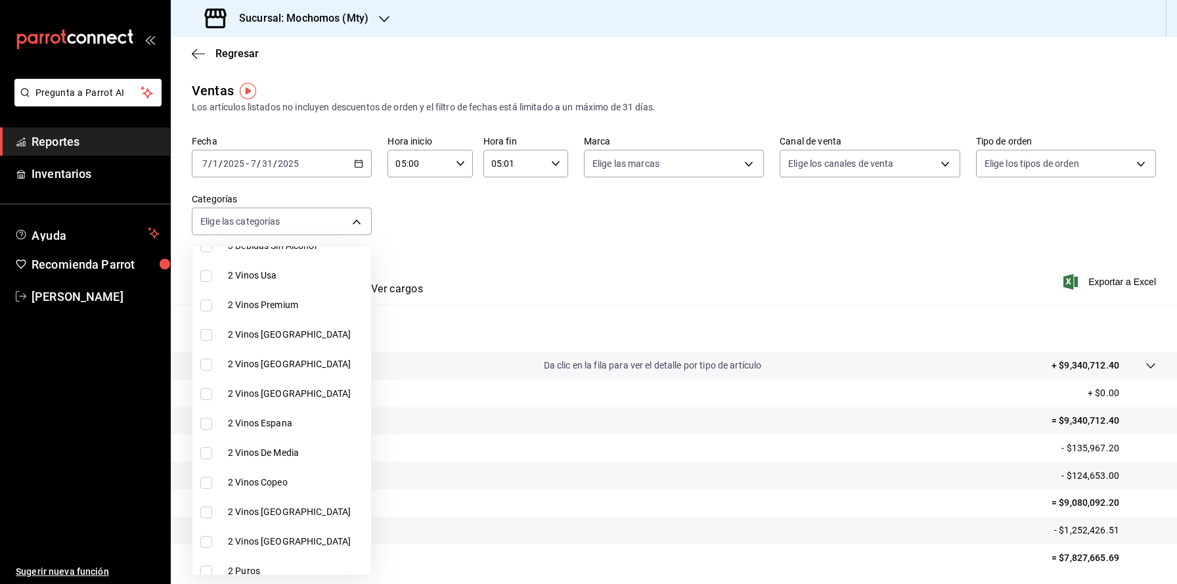
scroll to position [1905, 0]
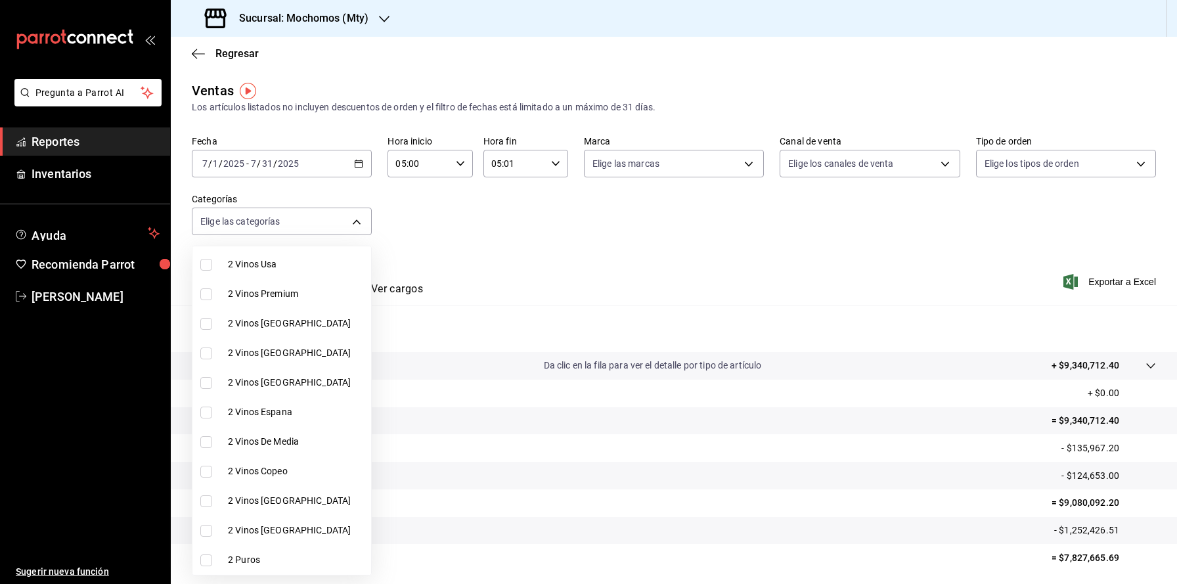
click at [269, 556] on span "2 Puros" at bounding box center [297, 560] width 138 height 14
type input "21c6e24a-726e-489a-8ee3-26f7911dafb0"
checkbox input "true"
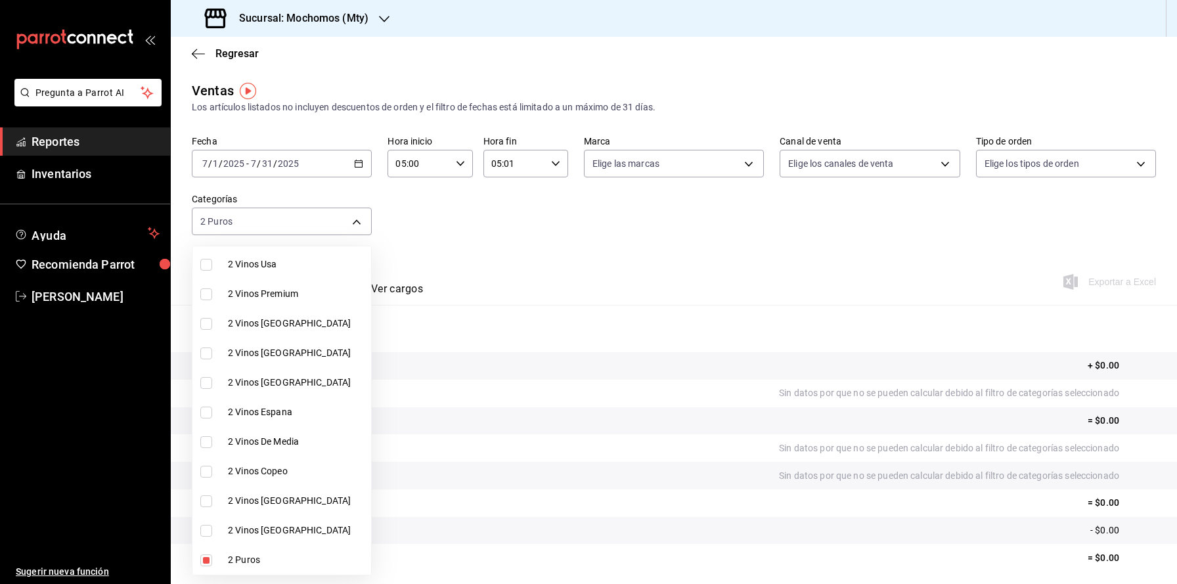
click at [269, 556] on span "2 Puros" at bounding box center [297, 560] width 138 height 14
checkbox input "false"
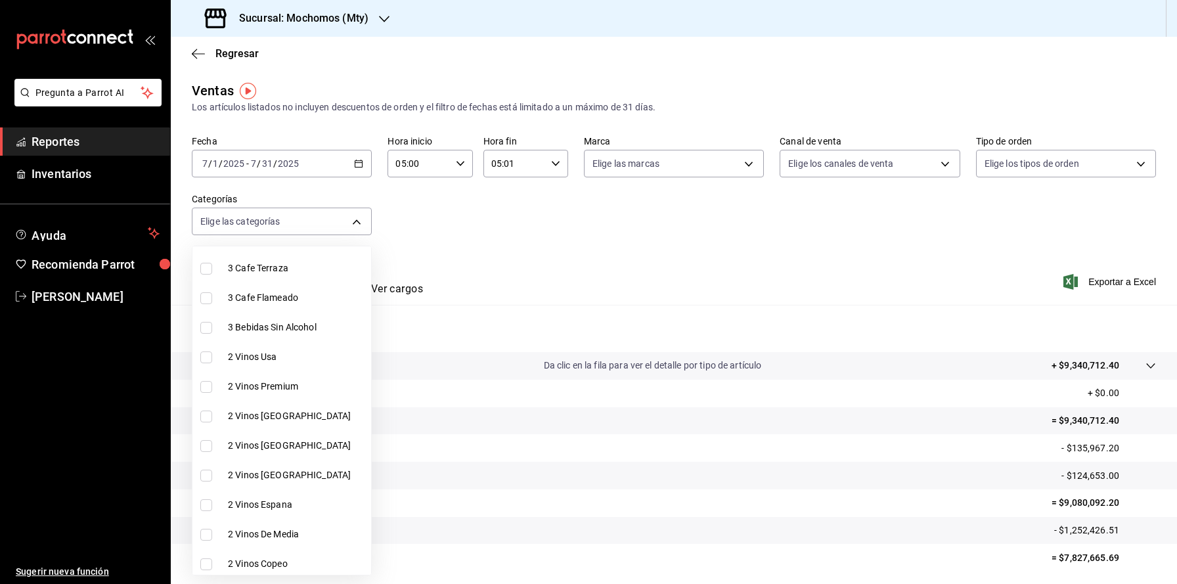
scroll to position [1801, 0]
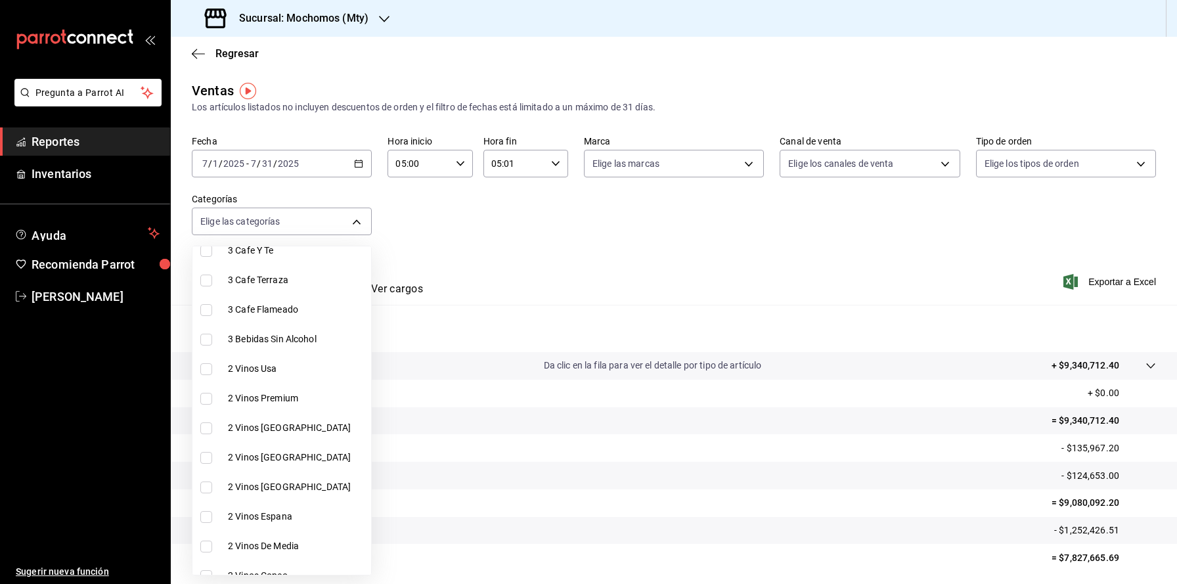
click at [296, 424] on span "2 Vinos [GEOGRAPHIC_DATA]" at bounding box center [297, 428] width 138 height 14
type input "1945de88-3526-4d52-8814-793c22560fbd"
checkbox input "true"
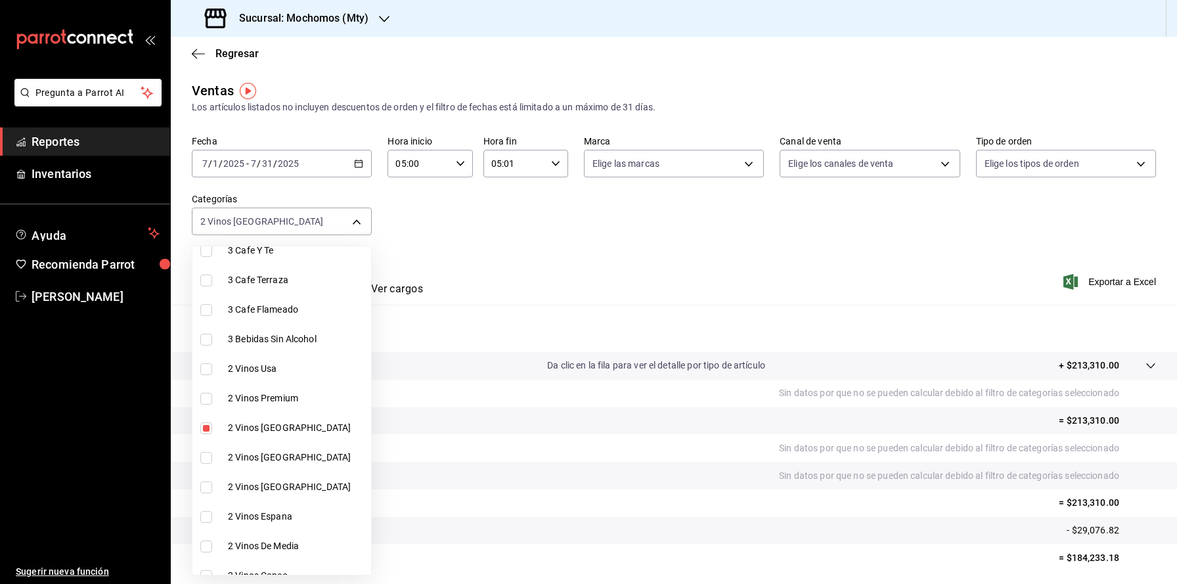
click at [363, 216] on div at bounding box center [588, 292] width 1177 height 584
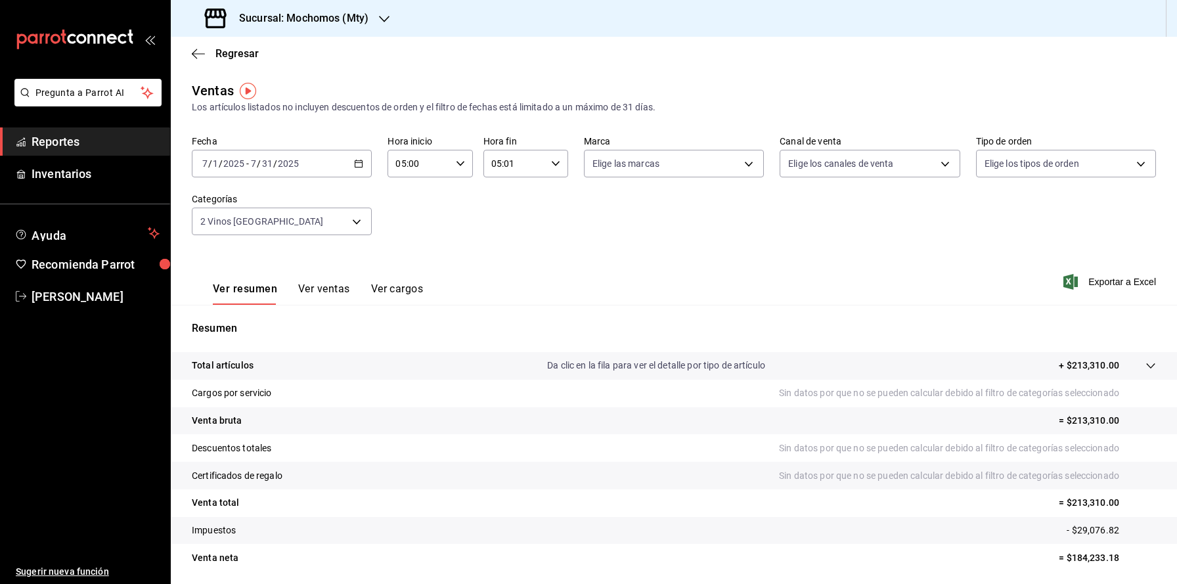
click at [344, 292] on button "Ver ventas" at bounding box center [324, 294] width 52 height 22
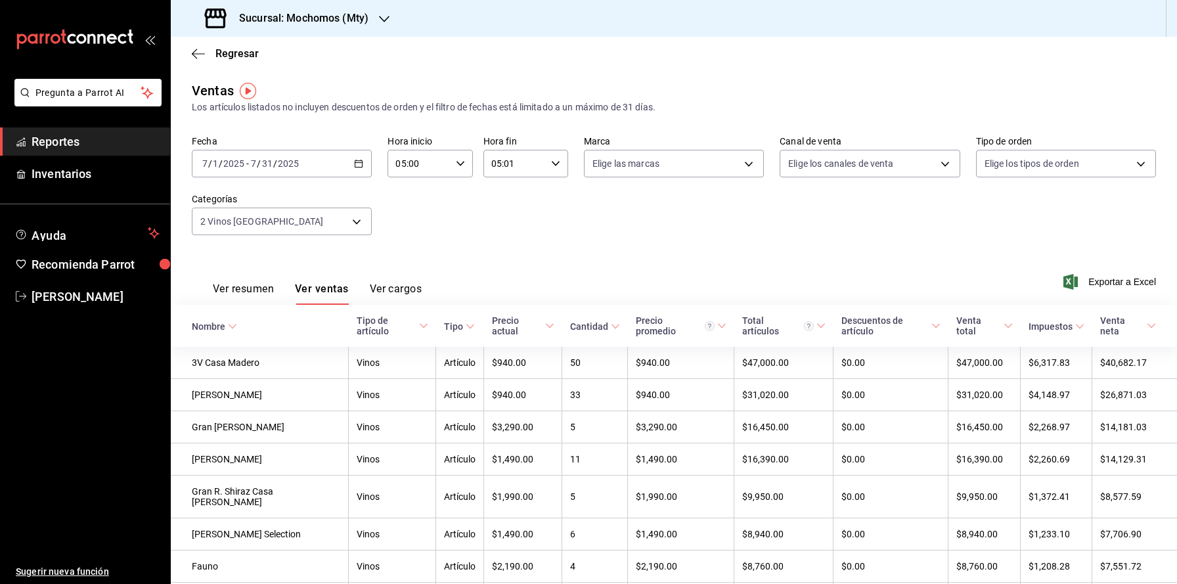
click at [343, 292] on button "Ver ventas" at bounding box center [322, 294] width 54 height 22
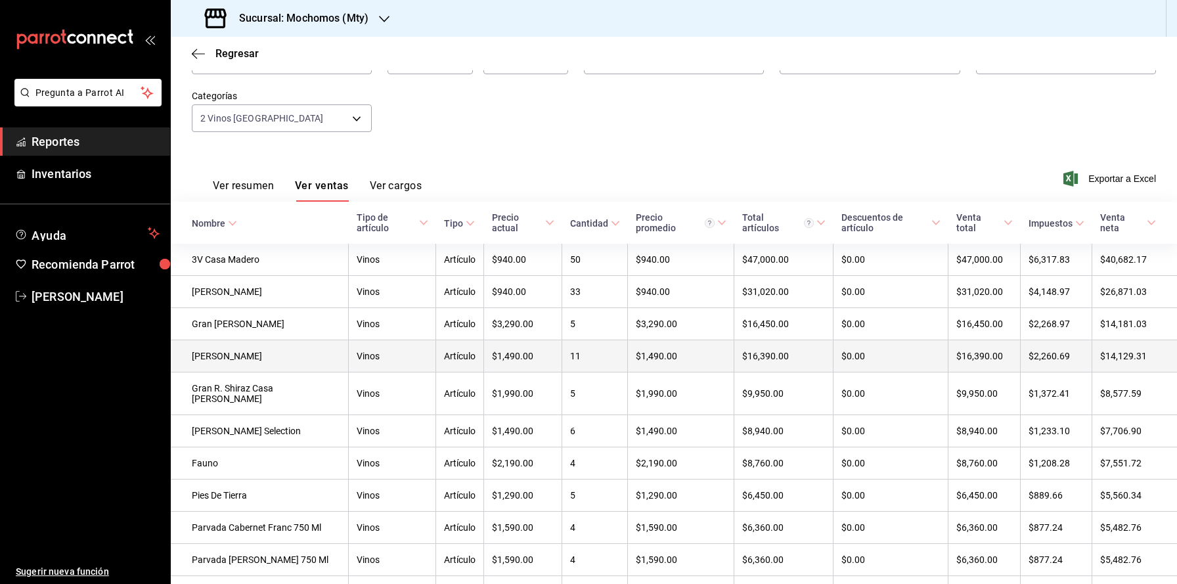
scroll to position [106, 0]
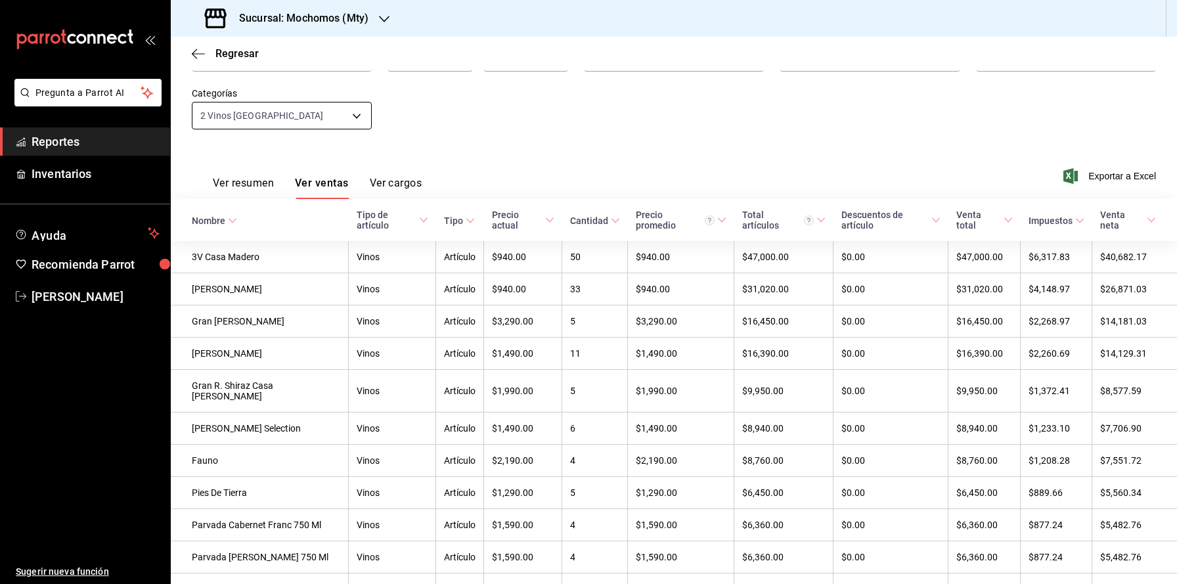
click at [361, 116] on body "Pregunta a Parrot AI Reportes Inventarios Ayuda Recomienda Parrot [PERSON_NAME]…" at bounding box center [588, 315] width 1177 height 631
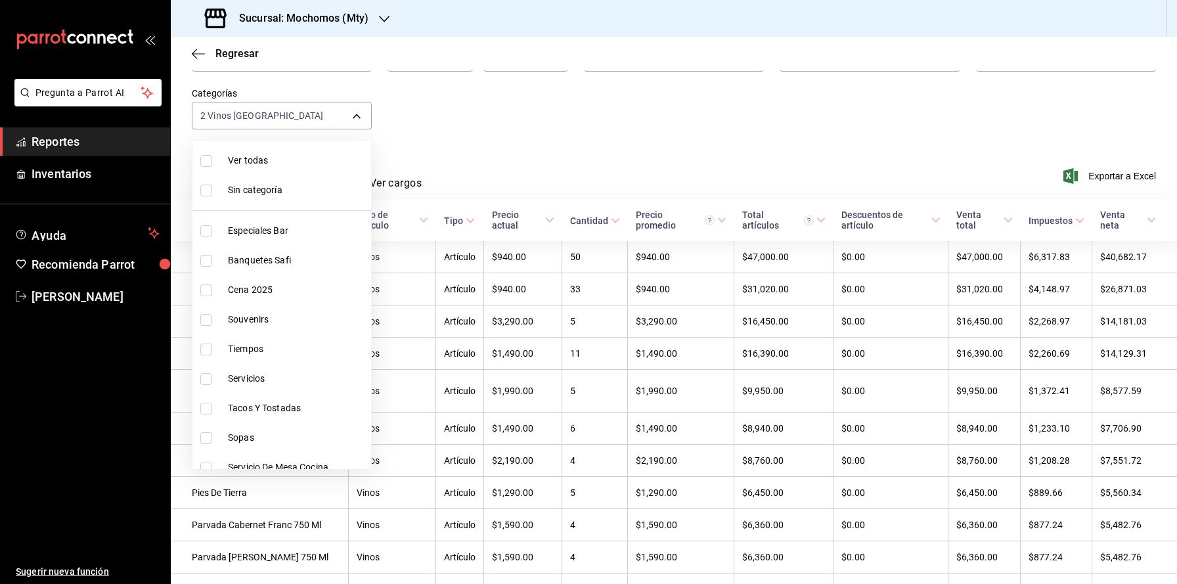
click at [323, 156] on span "Ver todas" at bounding box center [297, 161] width 138 height 14
type input "ca062f0f-28a6-4a2e-835a-bf626b46f614,ff02f0f8-cf27-4ea8-b513-1d5c0356e4fc,aaf97…"
checkbox input "true"
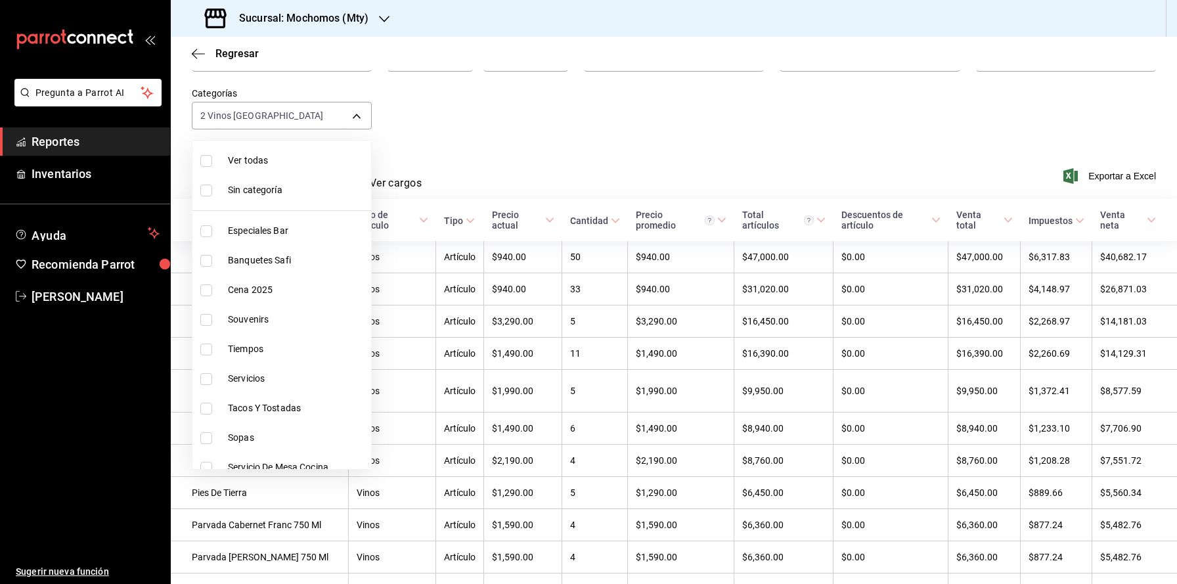
checkbox input "true"
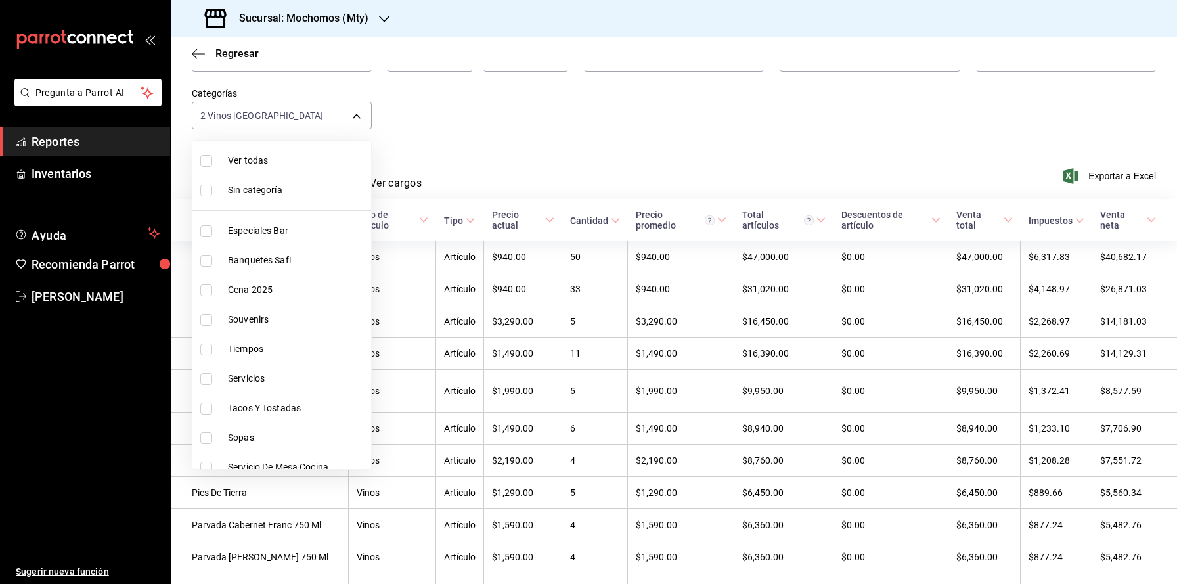
checkbox input "true"
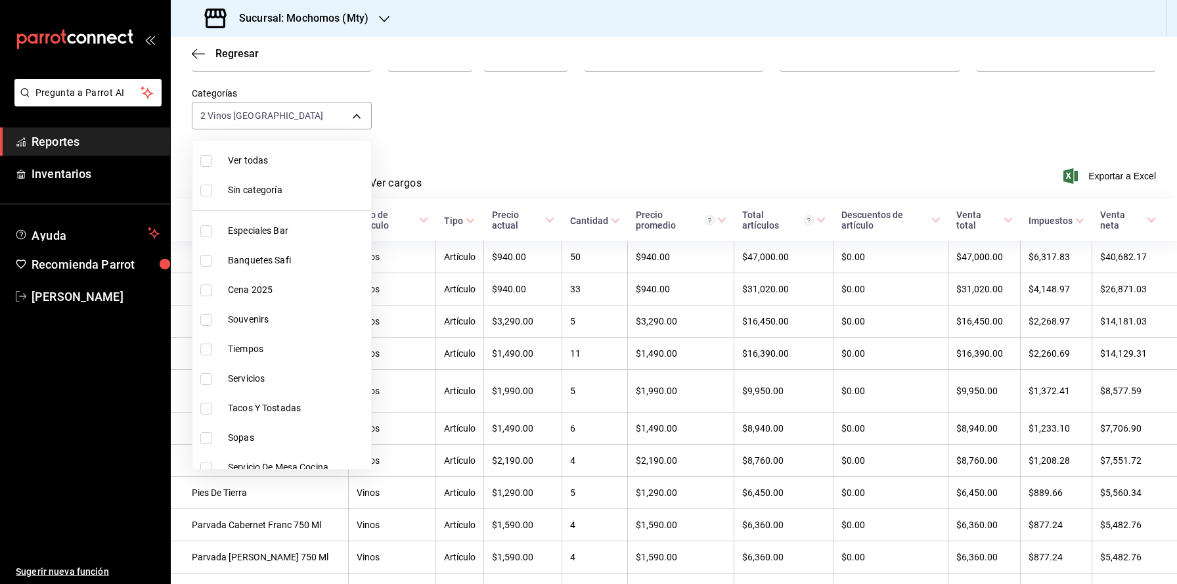
checkbox input "true"
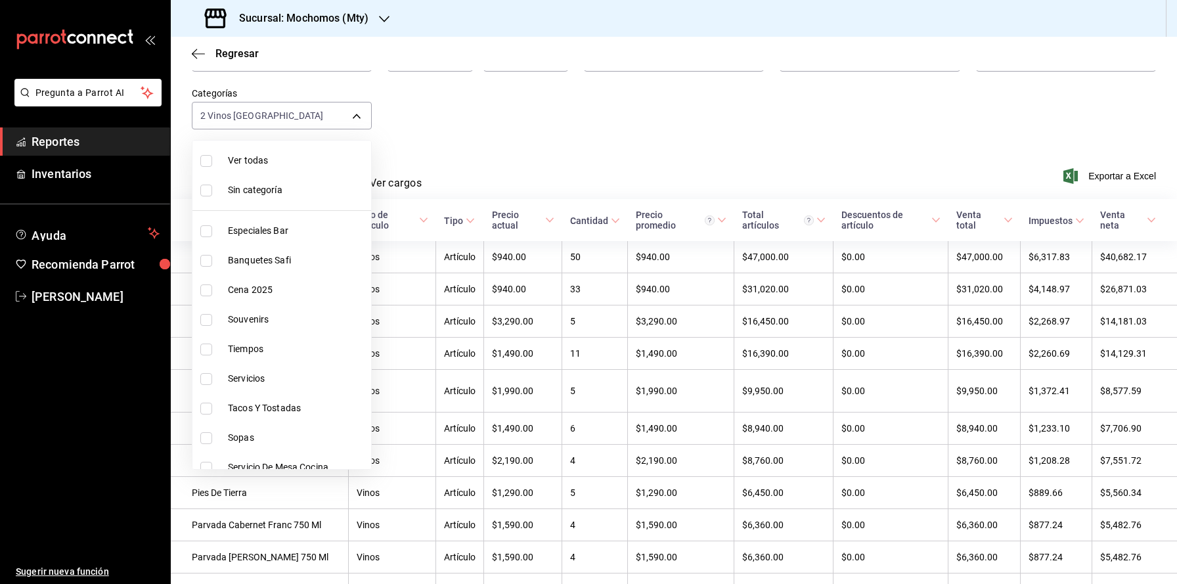
checkbox input "true"
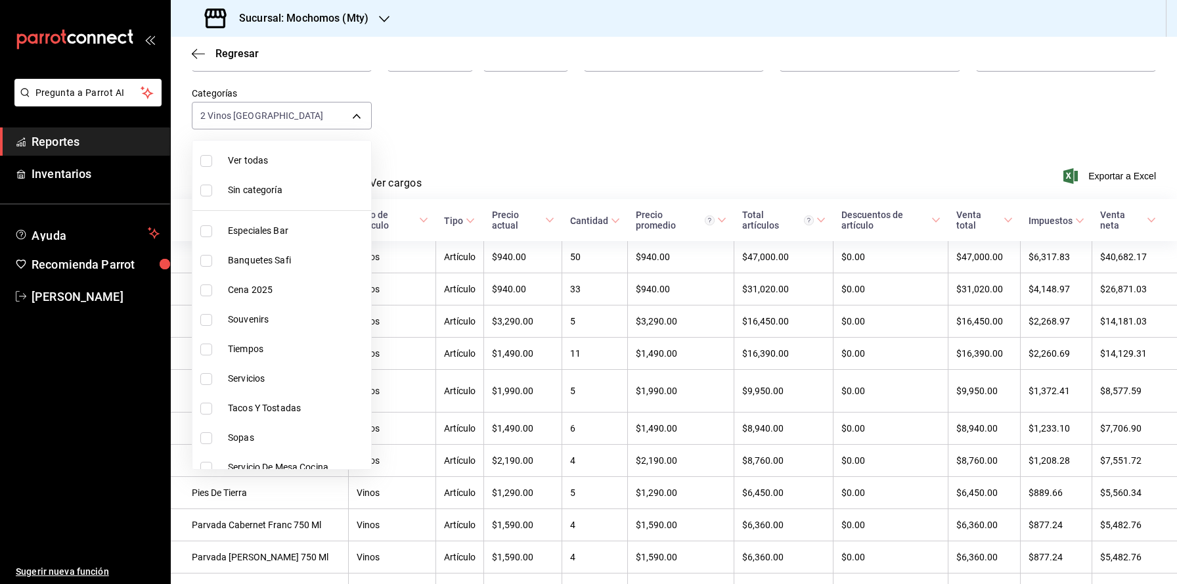
checkbox input "true"
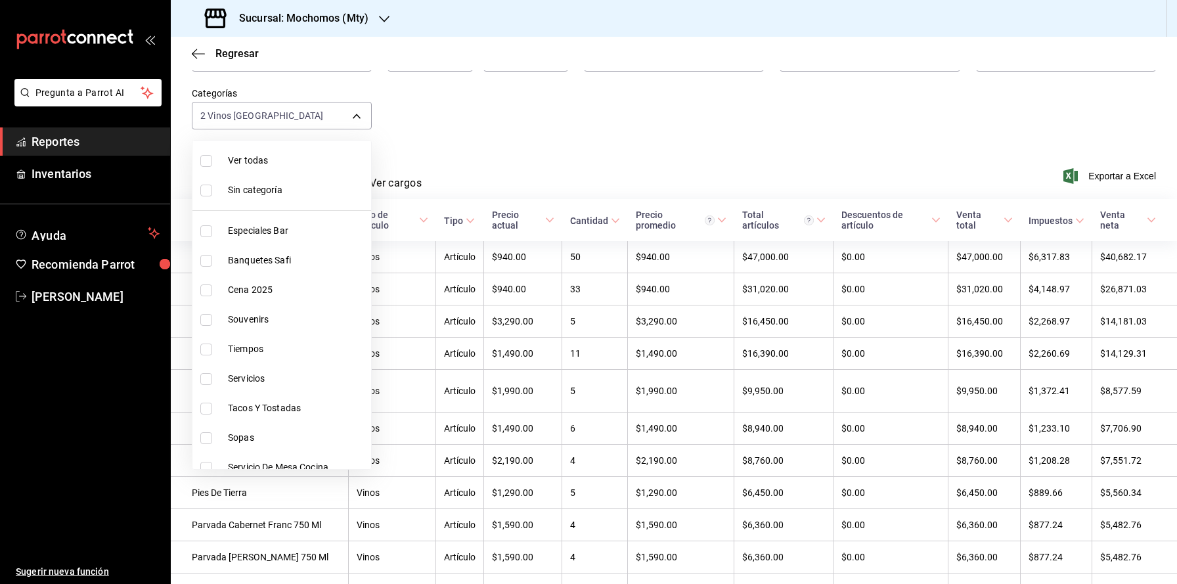
checkbox input "true"
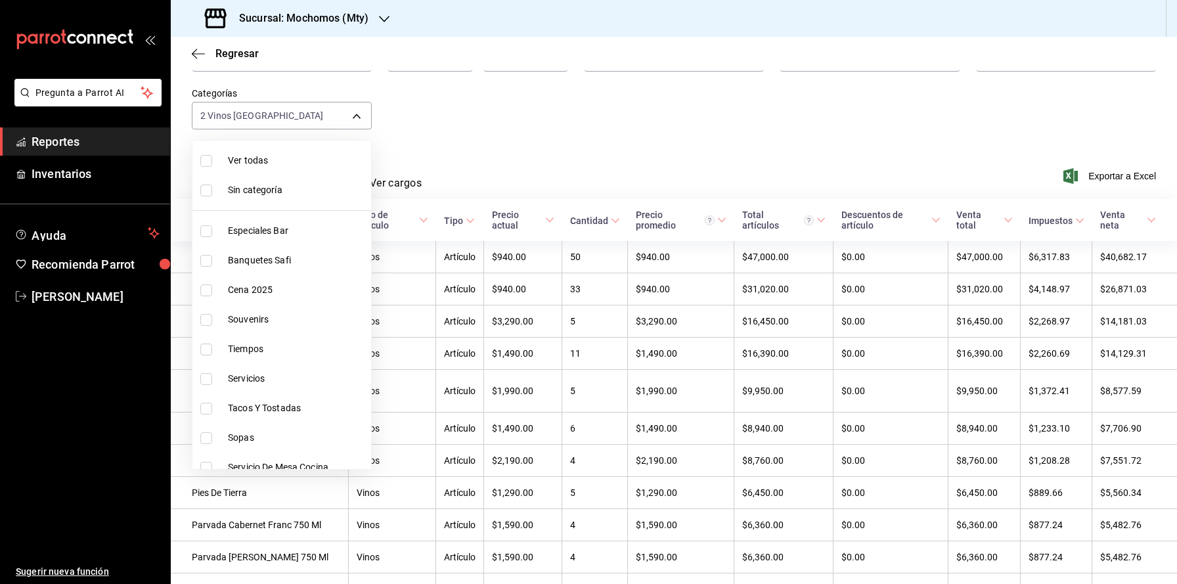
checkbox input "true"
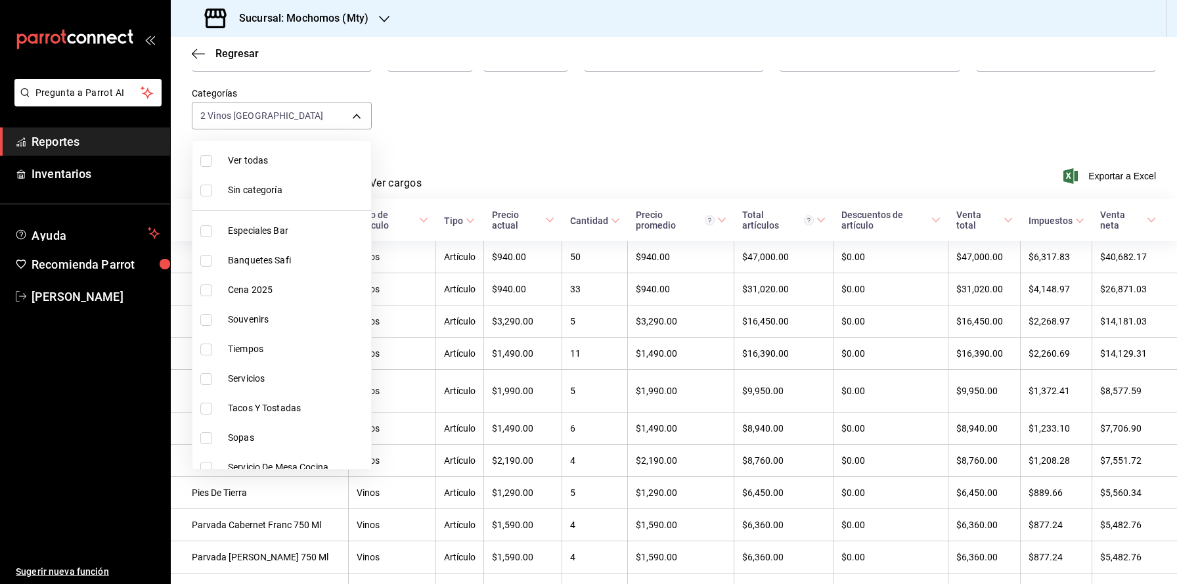
checkbox input "true"
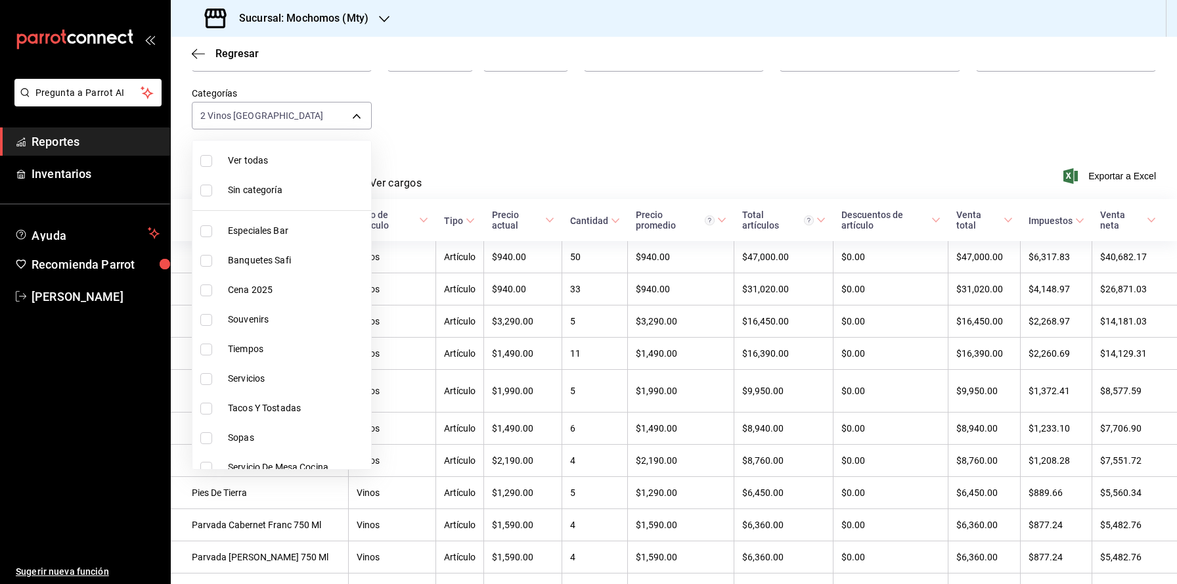
checkbox input "true"
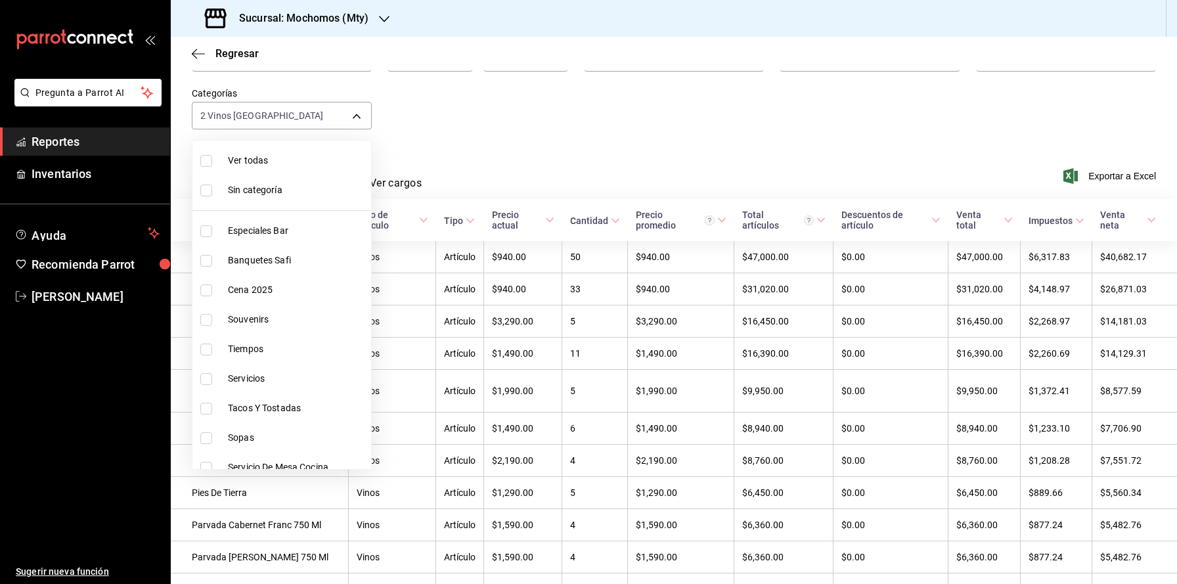
checkbox input "true"
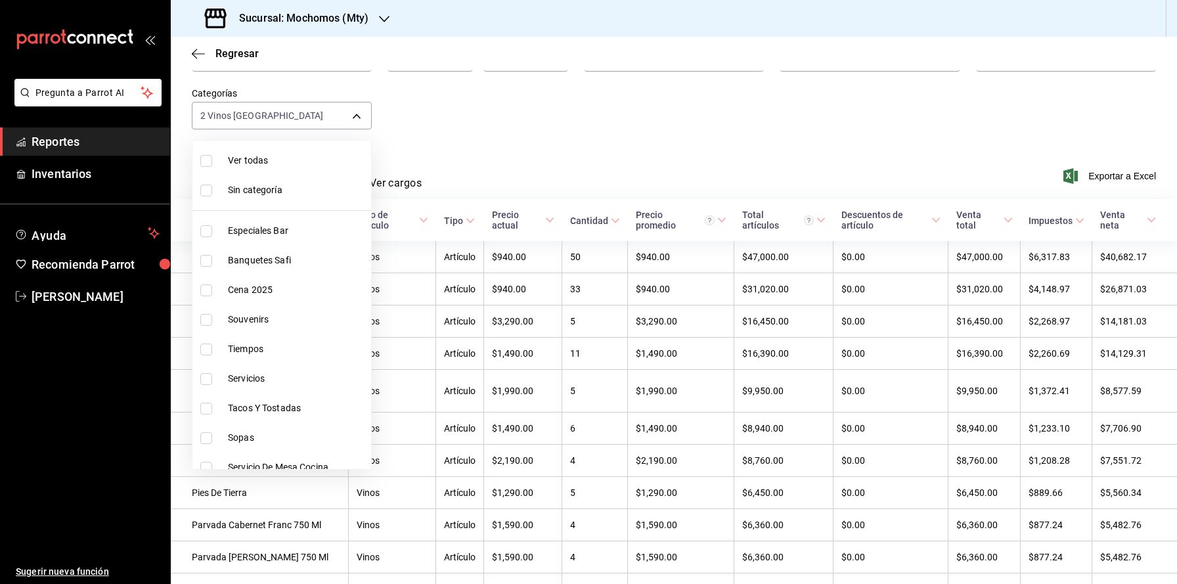
checkbox input "true"
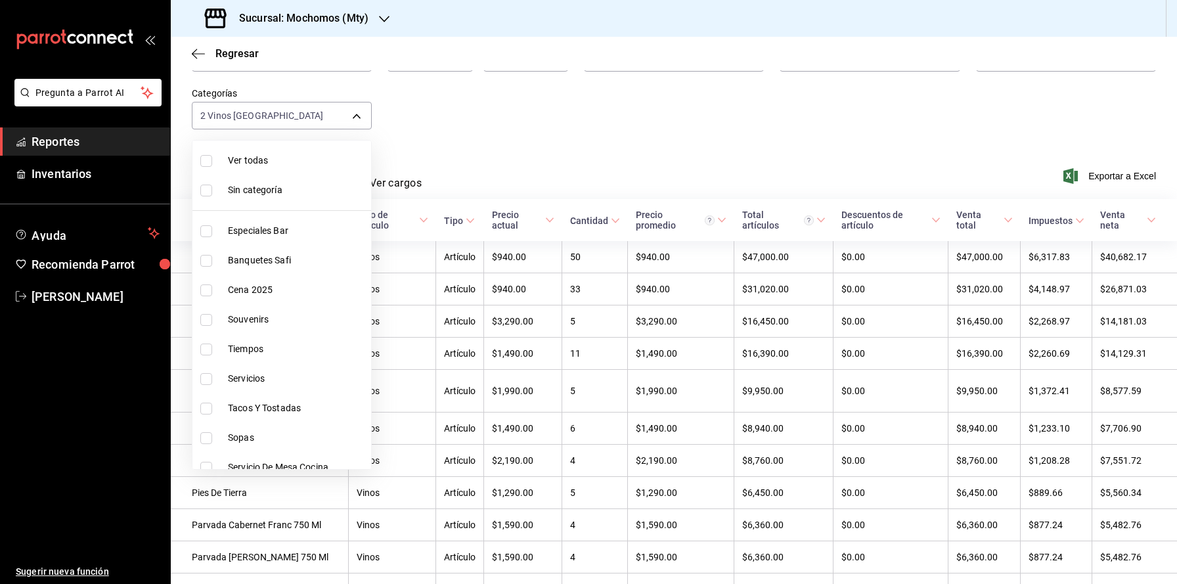
checkbox input "true"
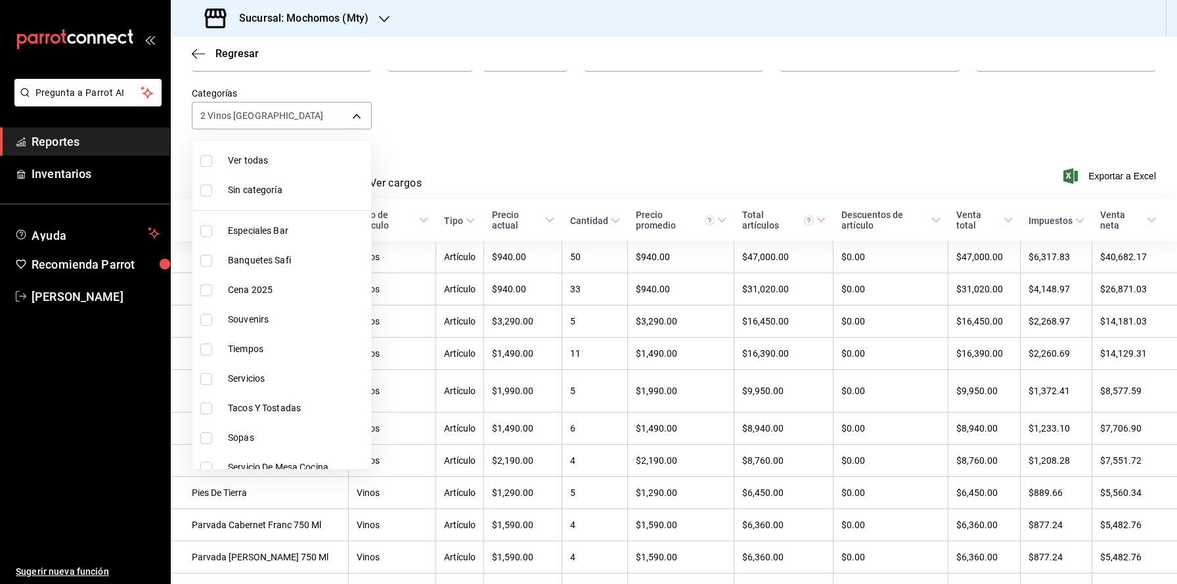
checkbox input "true"
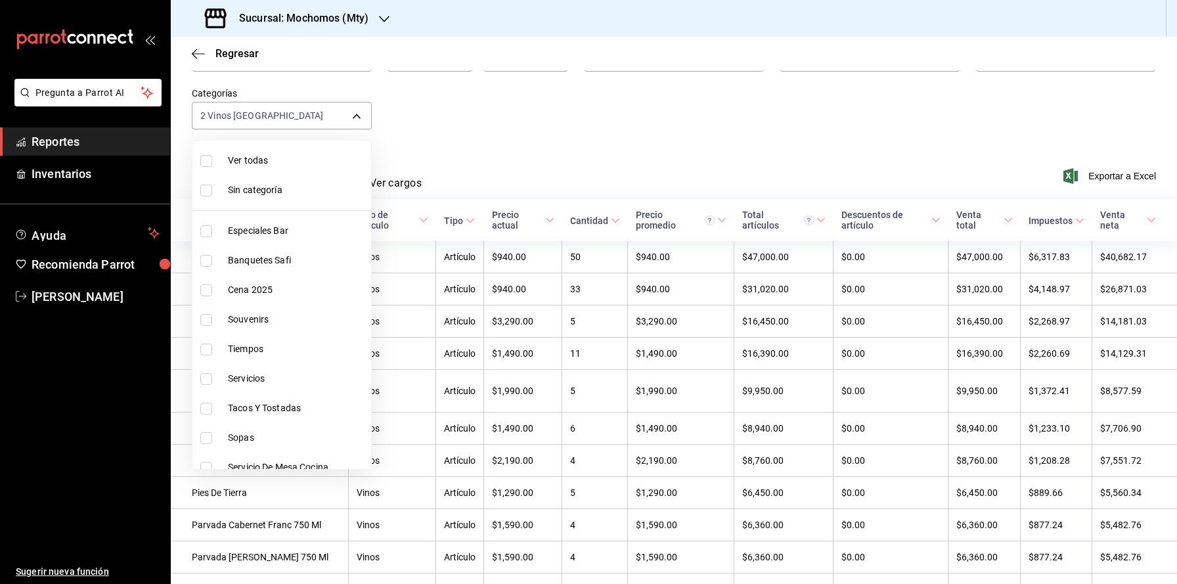
checkbox input "true"
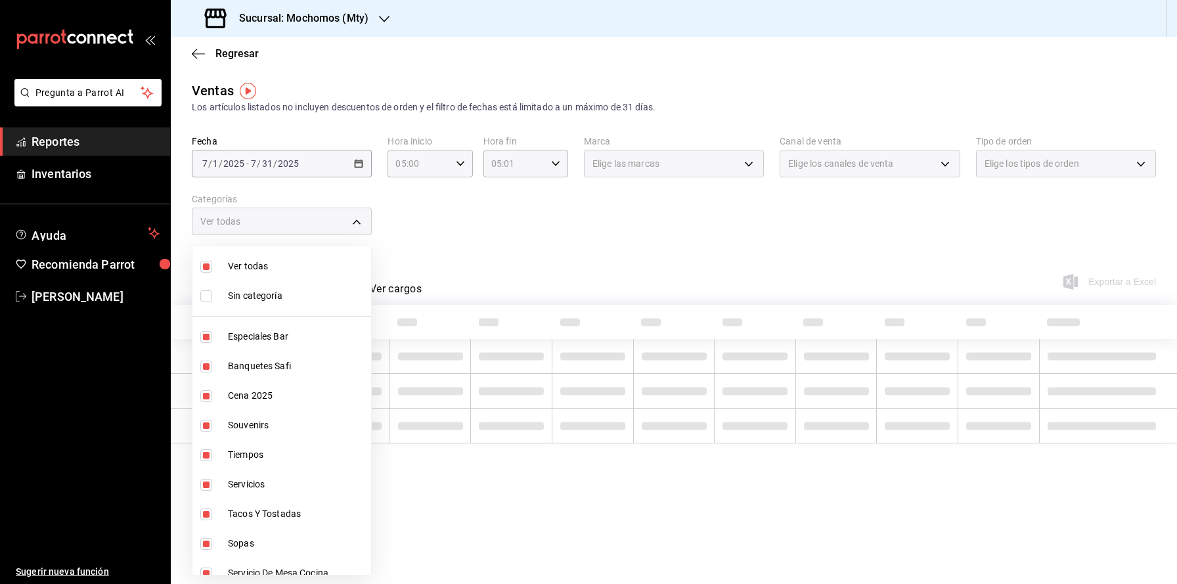
click at [361, 229] on div at bounding box center [588, 292] width 1177 height 584
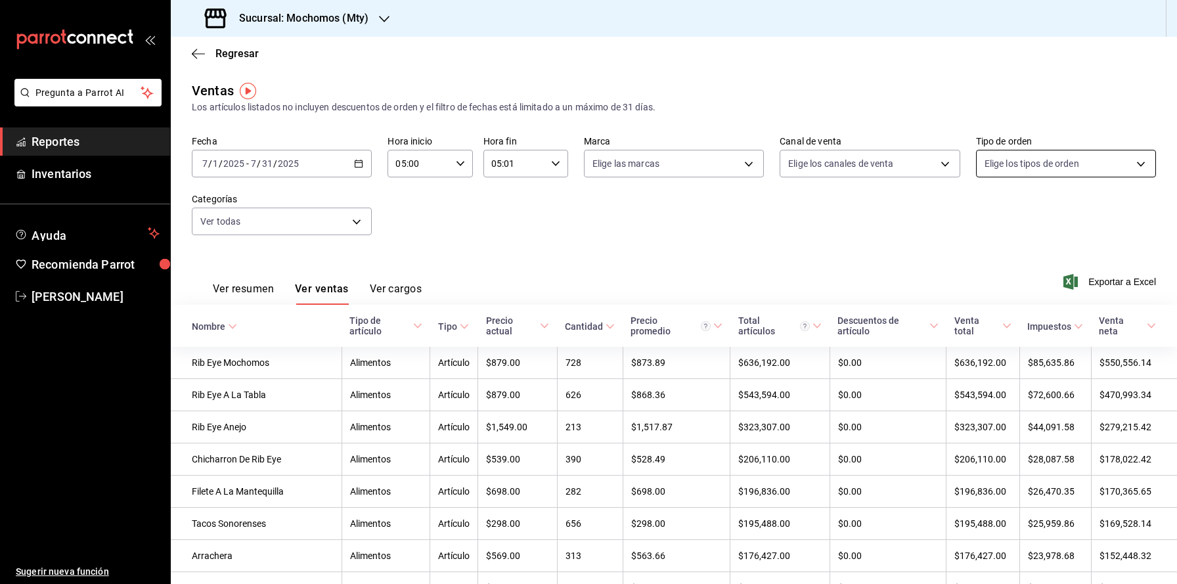
click at [1004, 167] on body "Pregunta a Parrot AI Reportes Inventarios Ayuda Recomienda Parrot [PERSON_NAME]…" at bounding box center [588, 315] width 1177 height 631
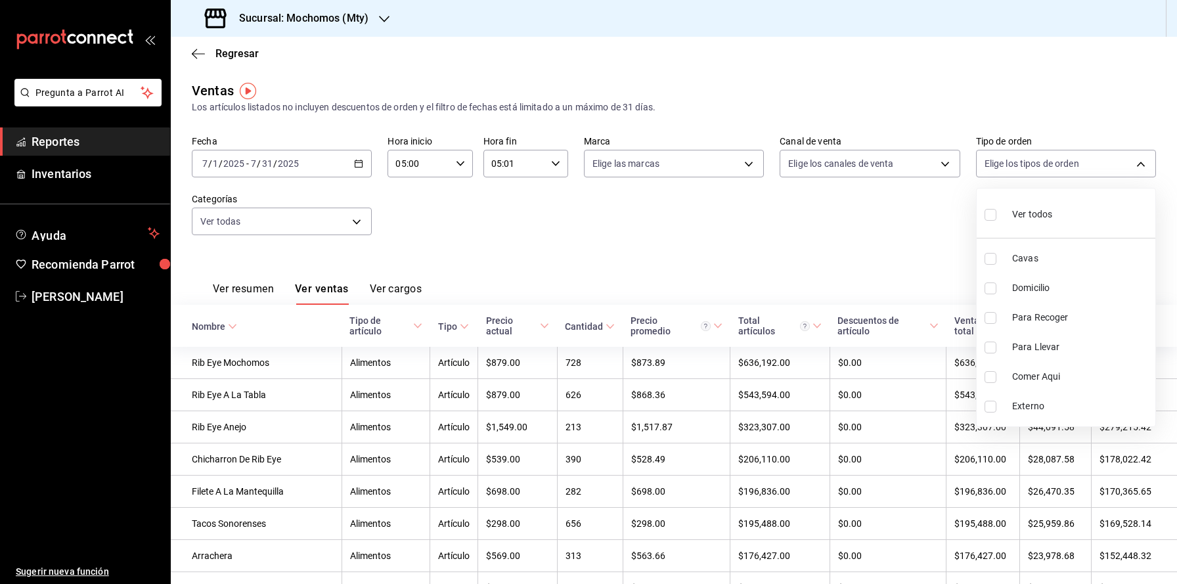
click at [1056, 175] on div at bounding box center [588, 292] width 1177 height 584
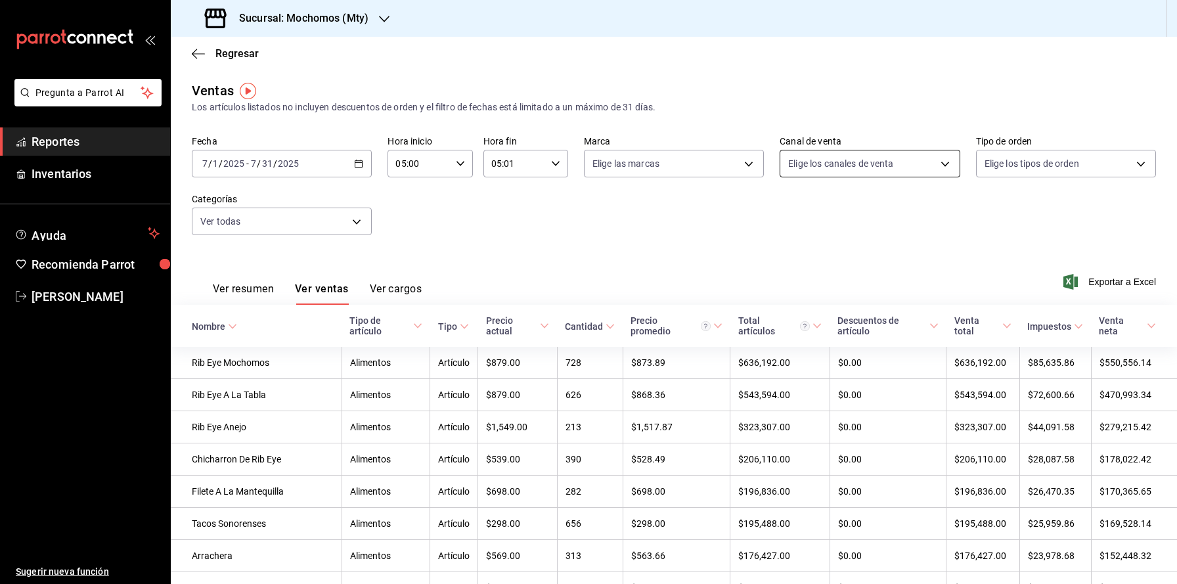
click at [843, 158] on body "Pregunta a Parrot AI Reportes Inventarios Ayuda Recomienda Parrot [PERSON_NAME]…" at bounding box center [588, 315] width 1177 height 631
click at [681, 258] on div at bounding box center [588, 292] width 1177 height 584
click at [367, 26] on div "Sucursal: Mochomos (Mty)" at bounding box center [288, 18] width 214 height 37
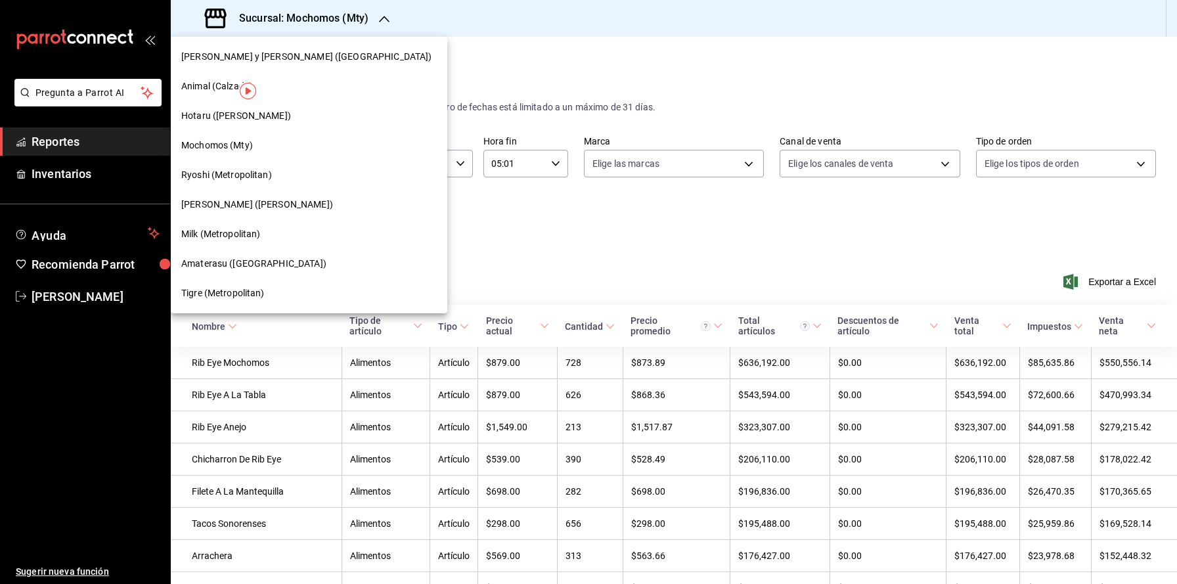
click at [367, 26] on div at bounding box center [588, 292] width 1177 height 584
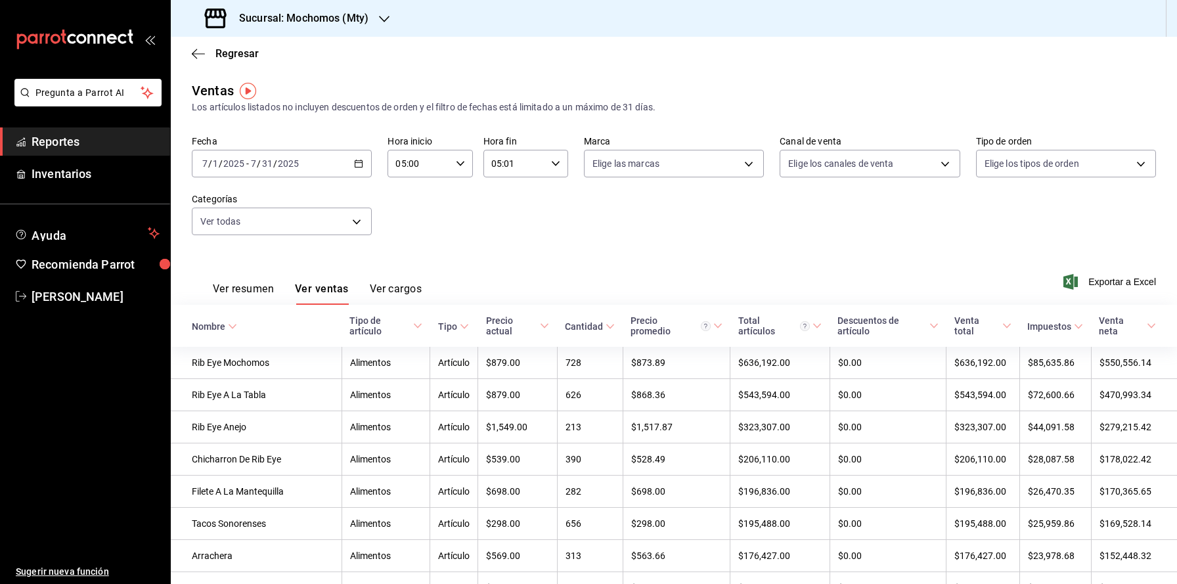
click at [334, 17] on h3 "Sucursal: Mochomos (Mty)" at bounding box center [299, 19] width 140 height 16
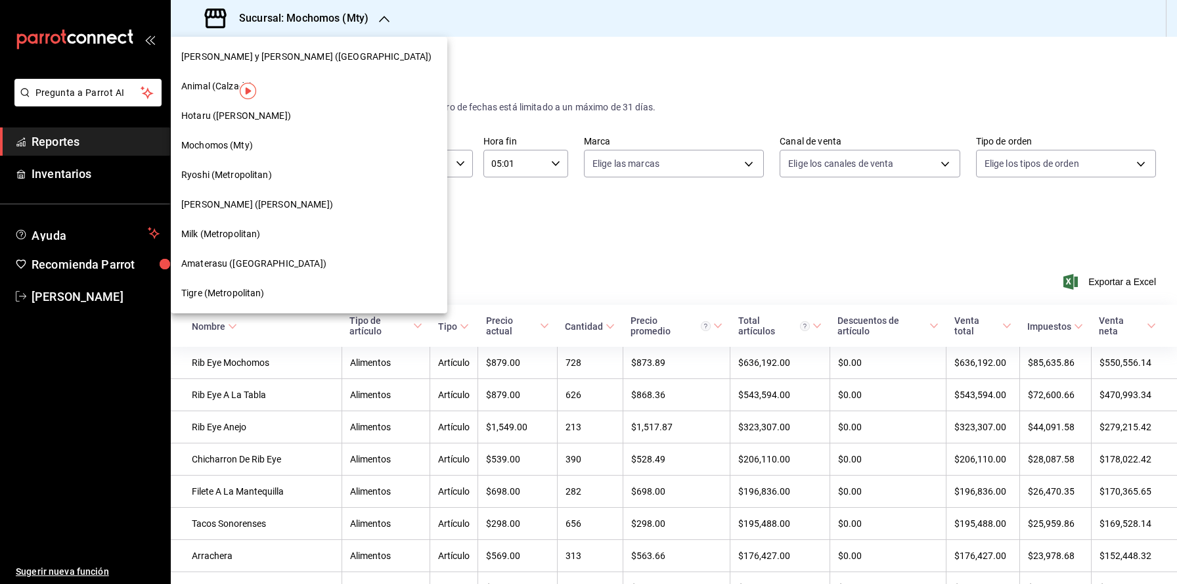
click at [274, 193] on div "[PERSON_NAME] ([PERSON_NAME])" at bounding box center [309, 205] width 277 height 30
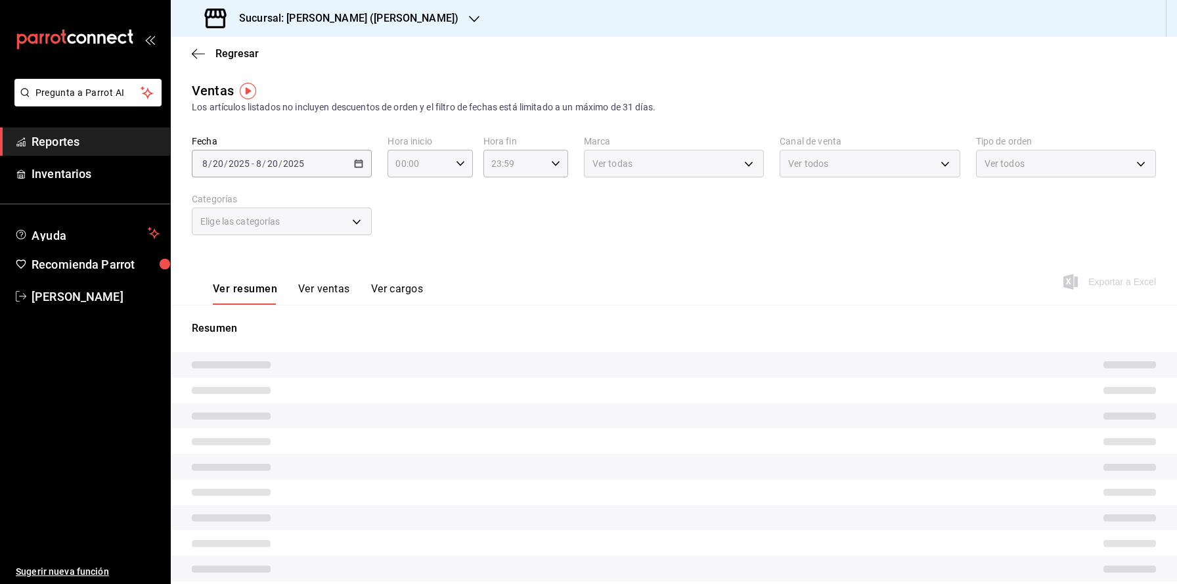
type input "05:00"
type input "05:01"
